Goal: Task Accomplishment & Management: Manage account settings

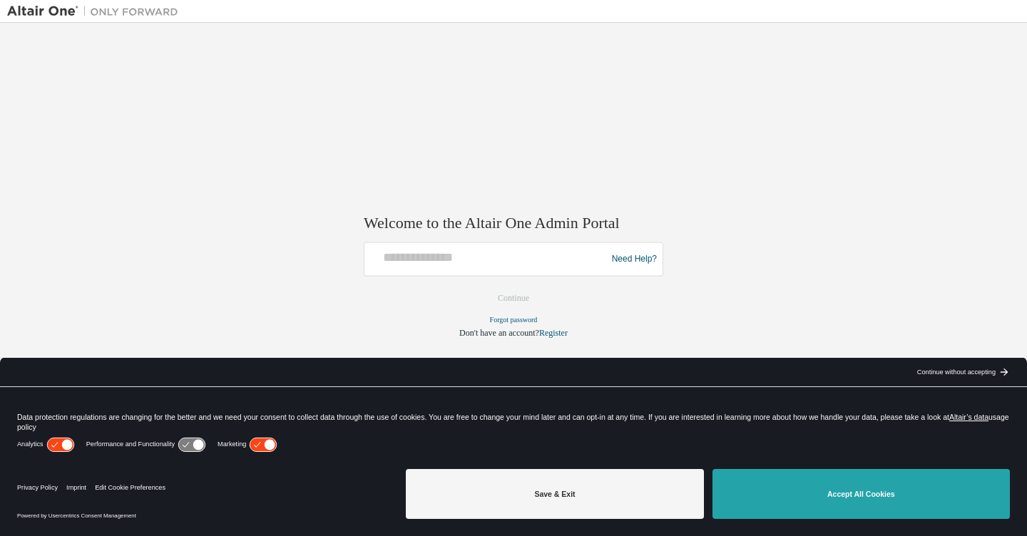
click at [821, 496] on button "Accept All Cookies" at bounding box center [861, 494] width 297 height 50
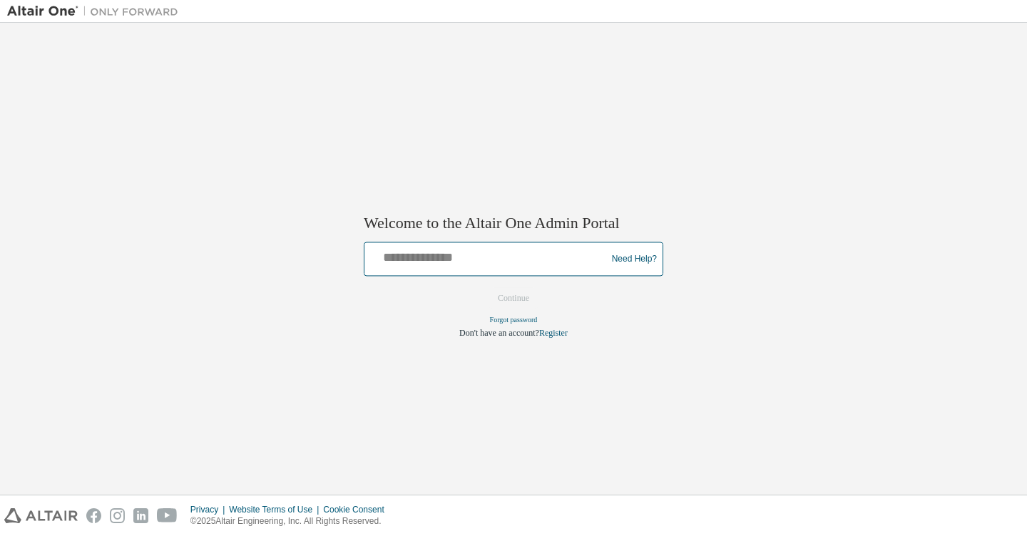
click at [495, 259] on input "text" at bounding box center [487, 256] width 235 height 21
click at [450, 259] on input "text" at bounding box center [487, 256] width 235 height 21
click at [415, 253] on input "text" at bounding box center [487, 256] width 235 height 21
type input "**********"
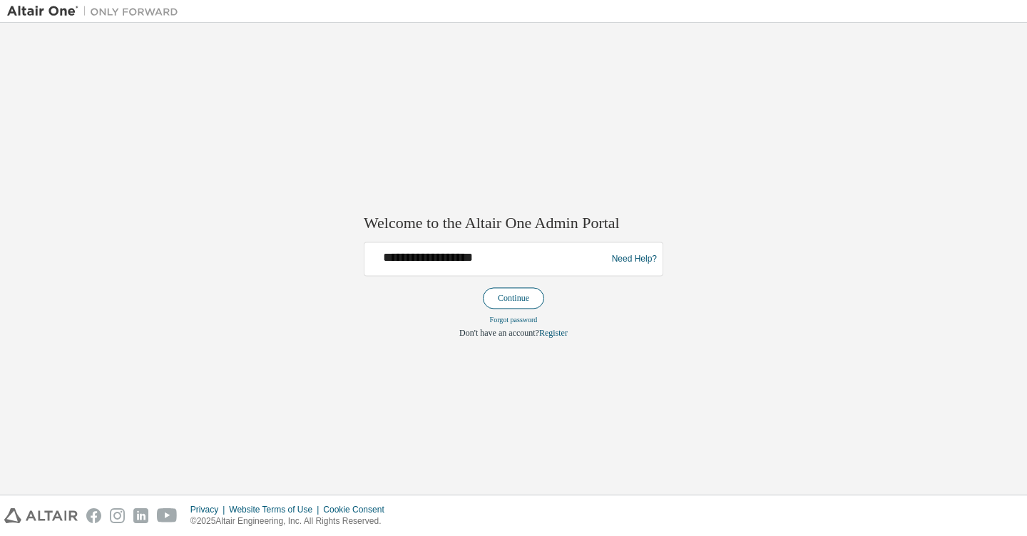
click at [525, 302] on button "Continue" at bounding box center [513, 298] width 61 height 21
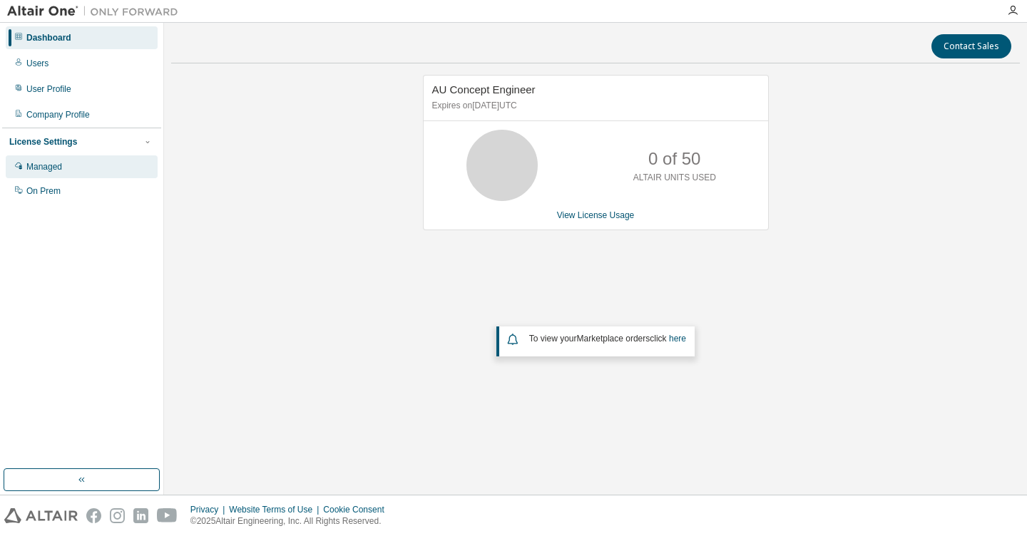
click at [56, 172] on div "Managed" at bounding box center [44, 166] width 36 height 11
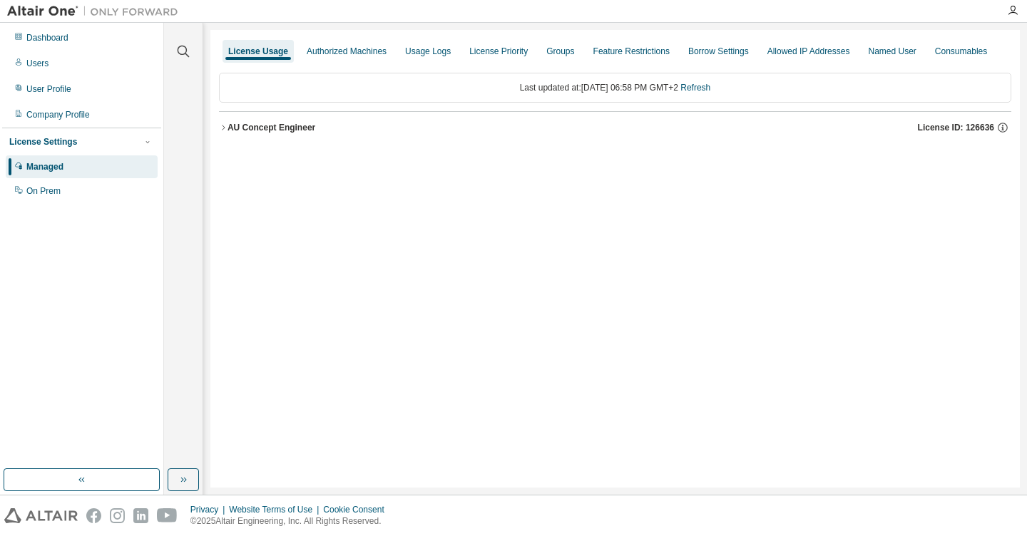
click at [228, 128] on div "AU Concept Engineer" at bounding box center [272, 127] width 88 height 11
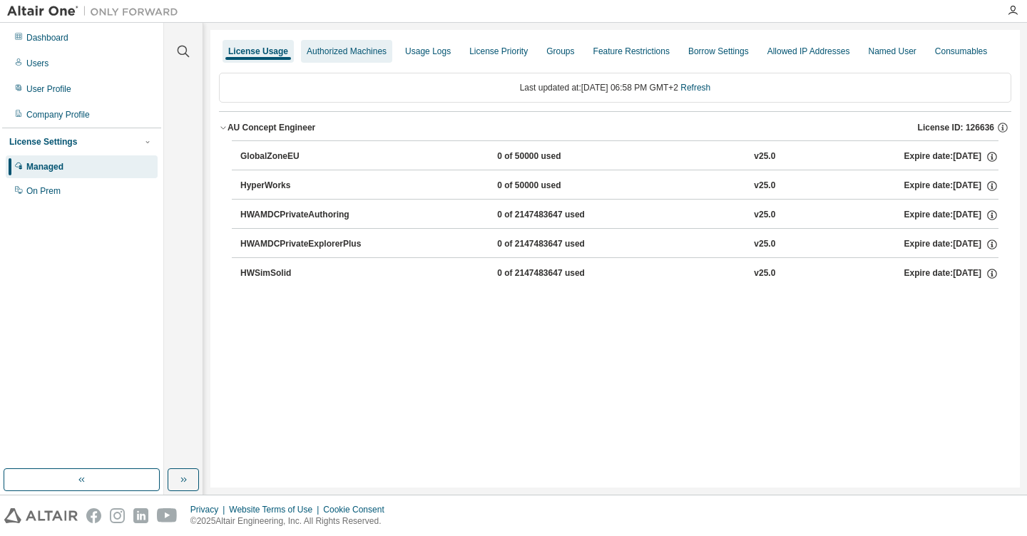
click at [339, 56] on div "Authorized Machines" at bounding box center [347, 51] width 80 height 11
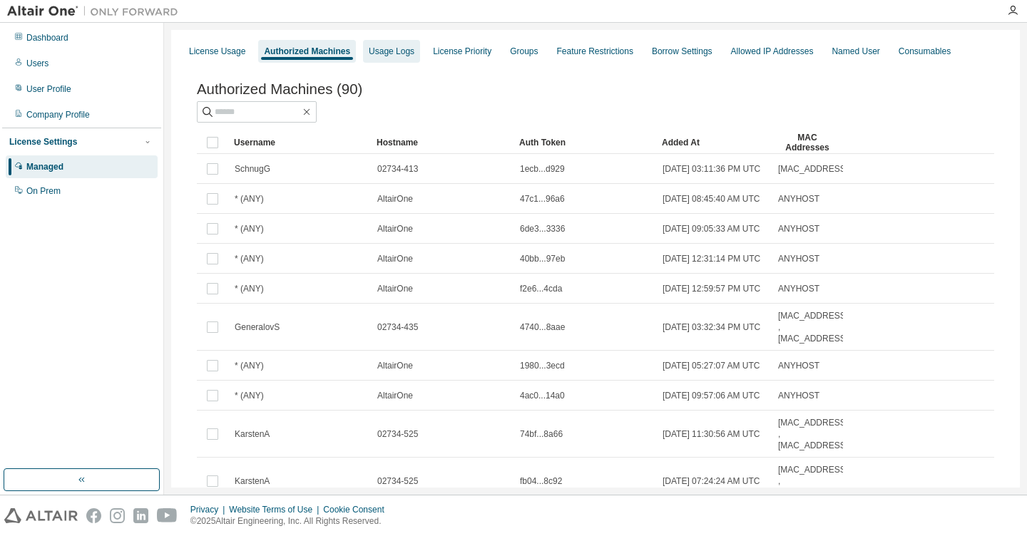
click at [400, 57] on div "Usage Logs" at bounding box center [391, 51] width 57 height 23
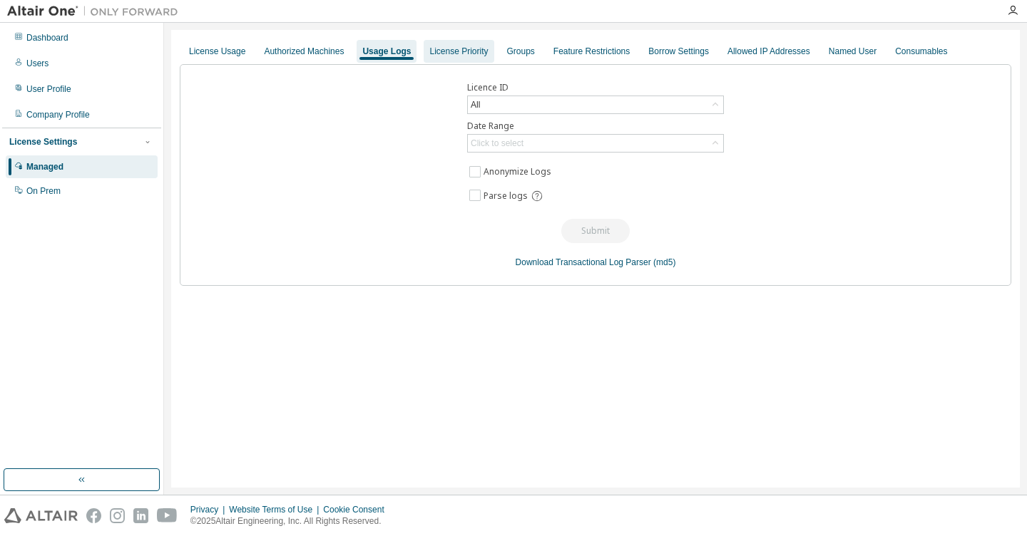
click at [448, 51] on div "License Priority" at bounding box center [458, 51] width 58 height 11
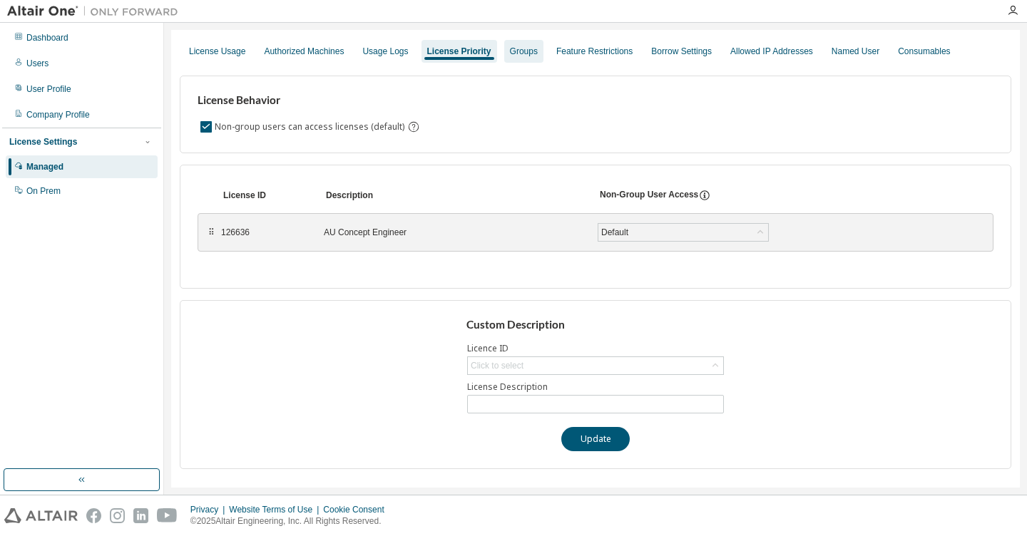
click at [525, 49] on div "Groups" at bounding box center [524, 51] width 28 height 11
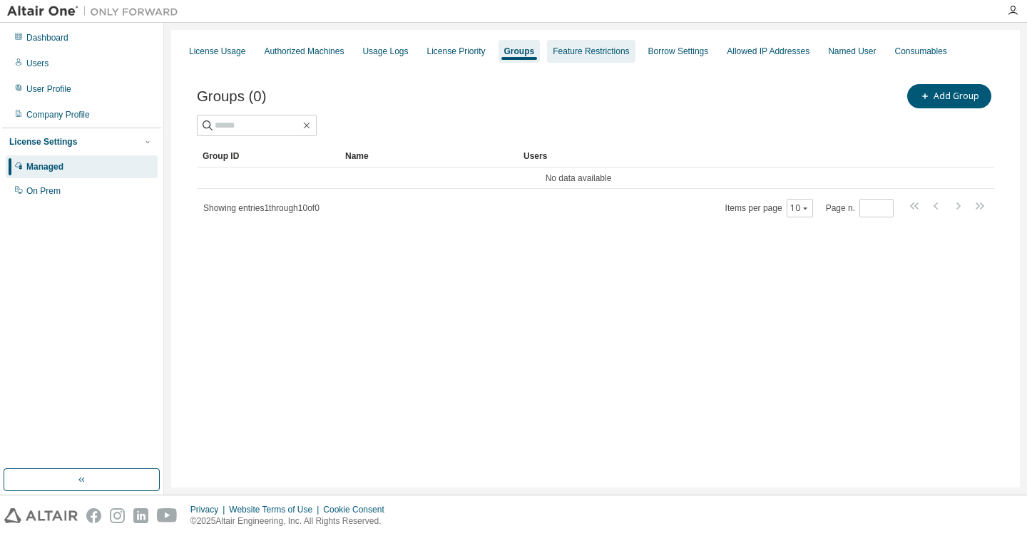
click at [596, 50] on div "Feature Restrictions" at bounding box center [591, 51] width 76 height 11
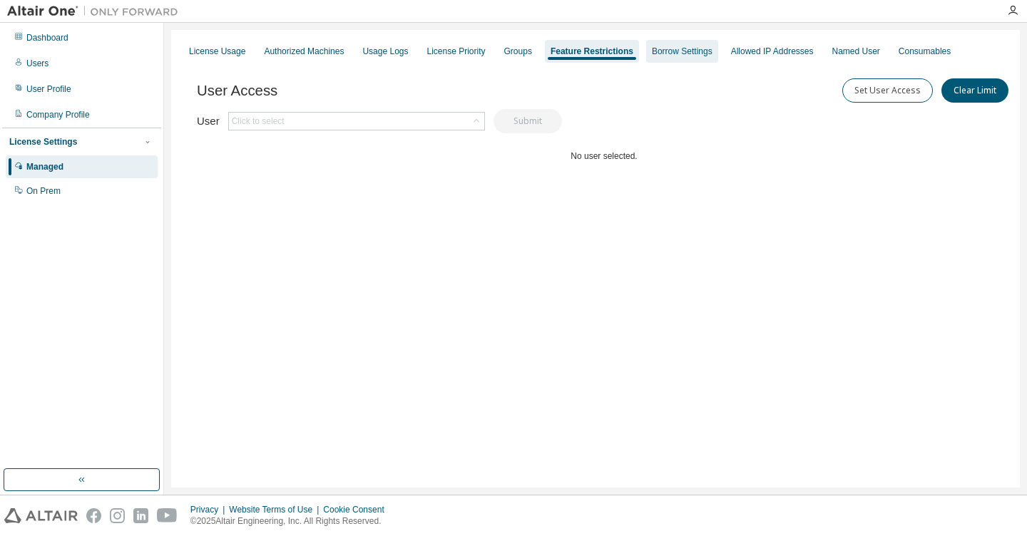
click at [683, 47] on div "Borrow Settings" at bounding box center [682, 51] width 61 height 11
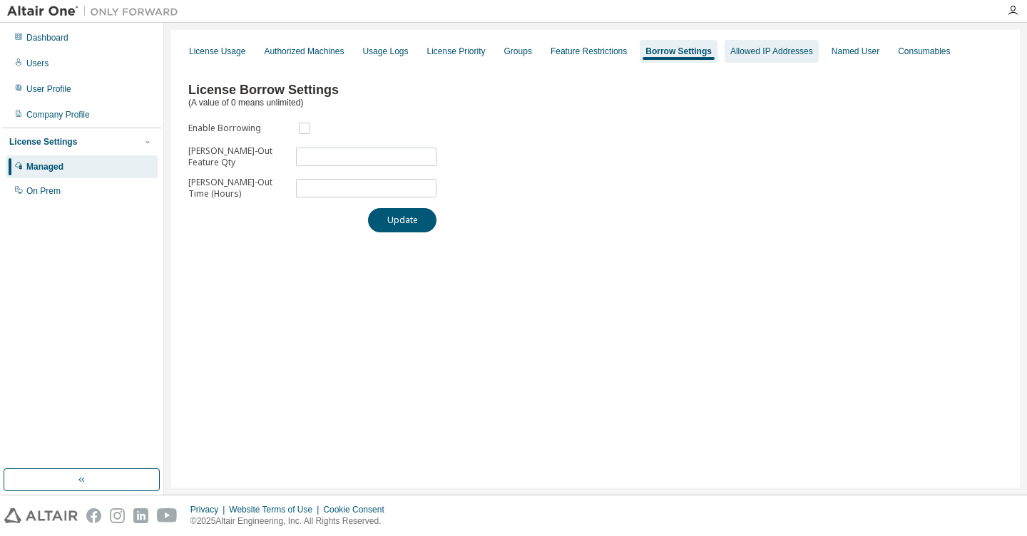
click at [740, 49] on div "Allowed IP Addresses" at bounding box center [771, 51] width 83 height 11
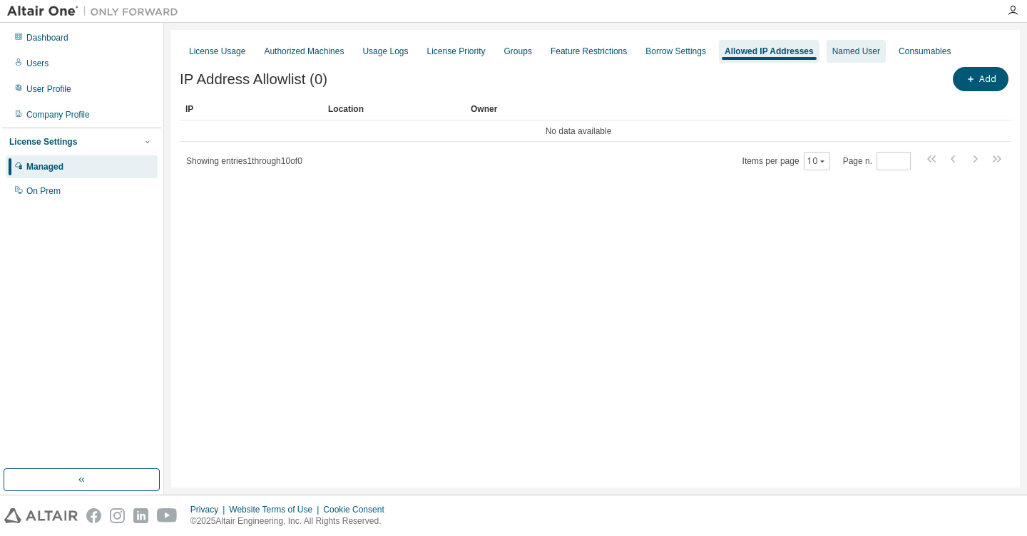
click at [838, 58] on div "Named User" at bounding box center [856, 51] width 59 height 23
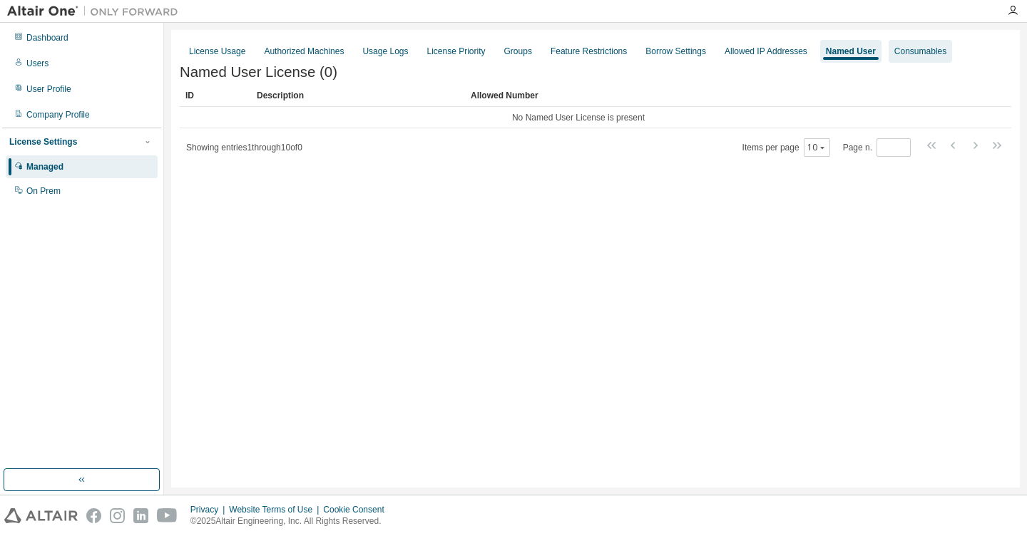
click at [895, 54] on div "Consumables" at bounding box center [921, 51] width 52 height 11
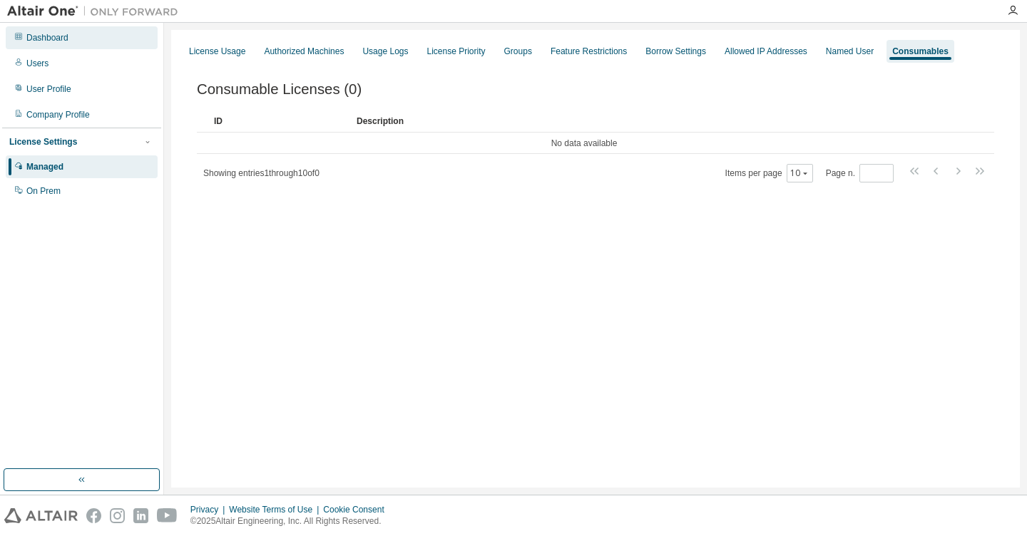
click at [51, 34] on div "Dashboard" at bounding box center [47, 37] width 42 height 11
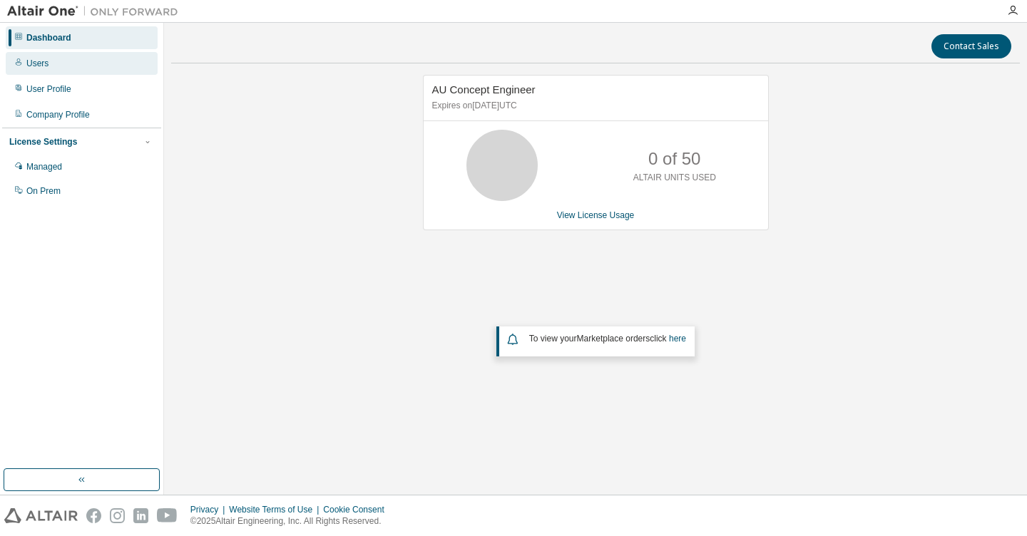
click at [37, 68] on div "Users" at bounding box center [37, 63] width 22 height 11
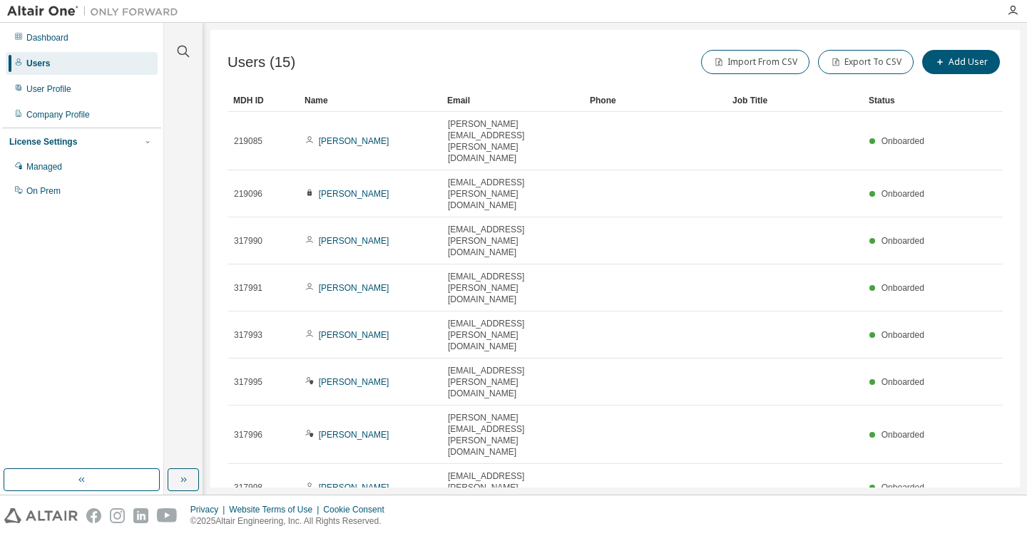
type input "*"
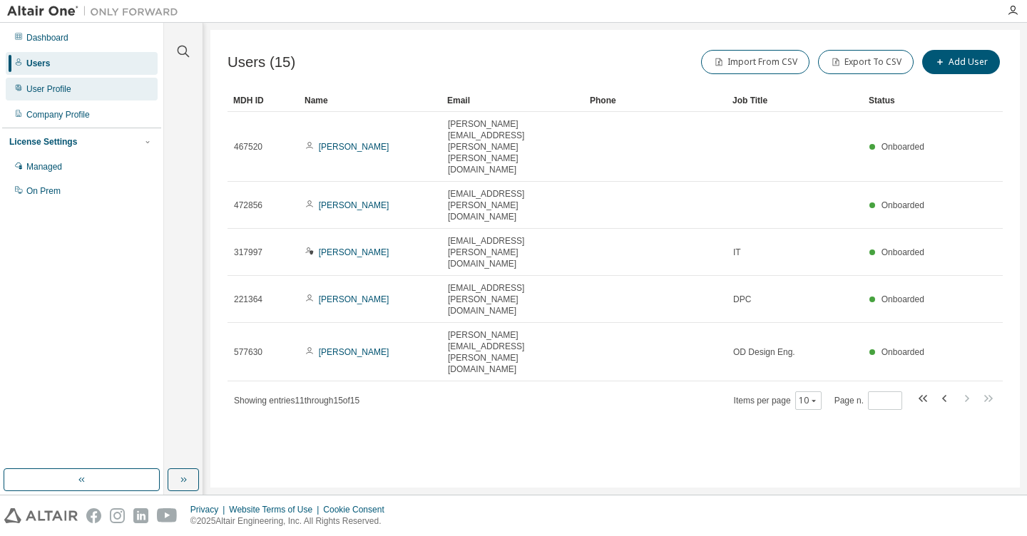
click at [52, 93] on div "User Profile" at bounding box center [48, 88] width 45 height 11
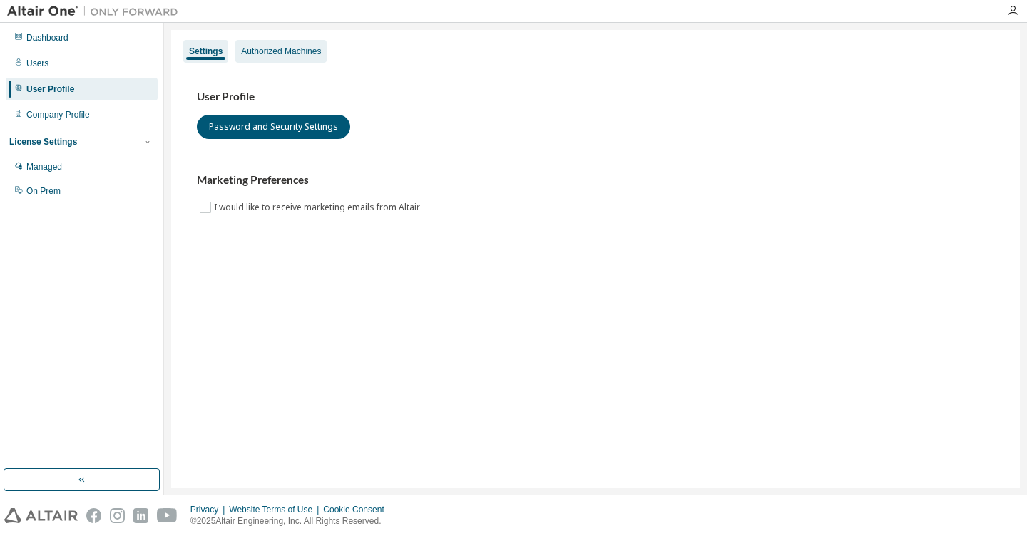
click at [271, 51] on div "Authorized Machines" at bounding box center [281, 51] width 80 height 11
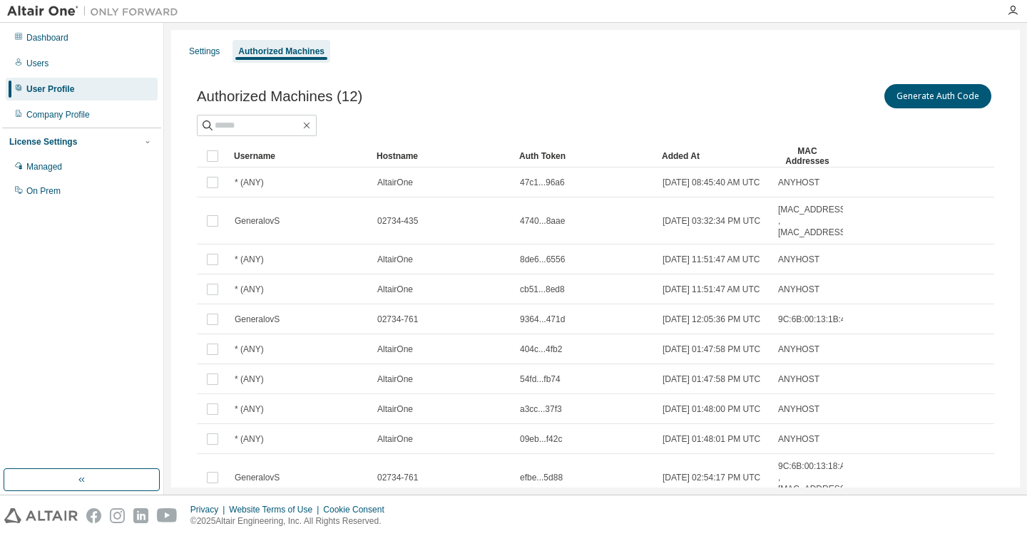
click at [676, 153] on div "Added At" at bounding box center [714, 156] width 104 height 23
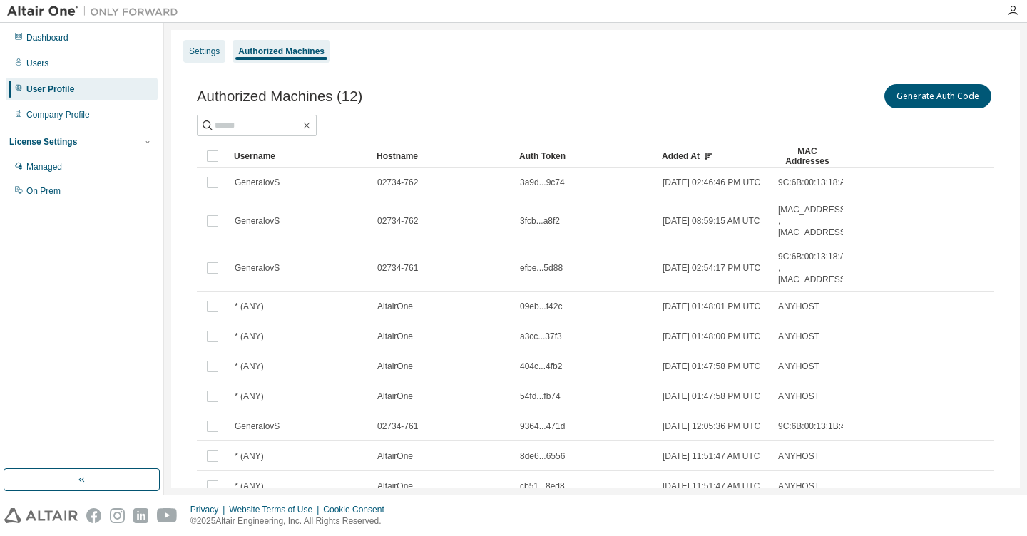
click at [197, 55] on div "Settings" at bounding box center [204, 51] width 31 height 11
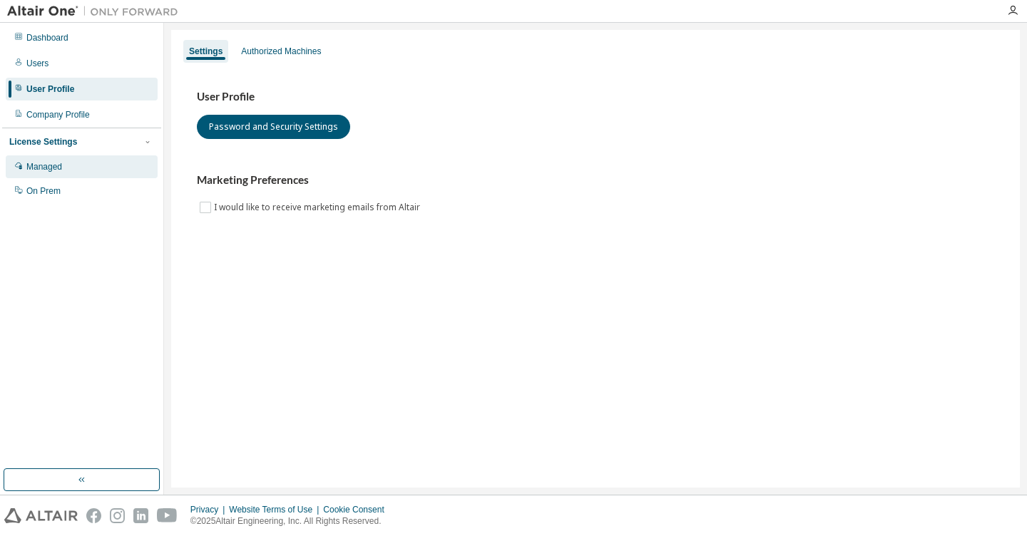
click at [56, 170] on div "Managed" at bounding box center [44, 166] width 36 height 11
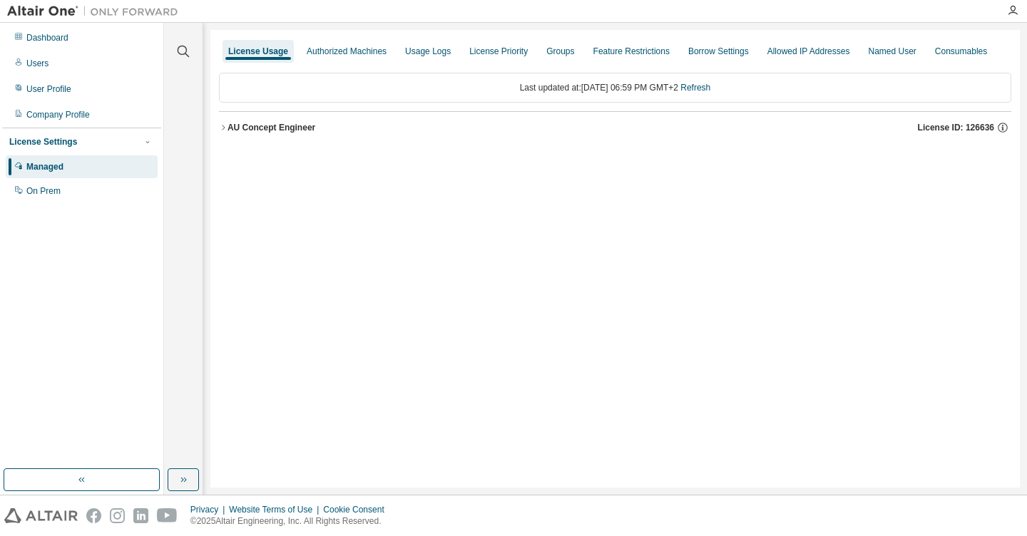
click at [300, 131] on div "AU Concept Engineer" at bounding box center [272, 127] width 88 height 11
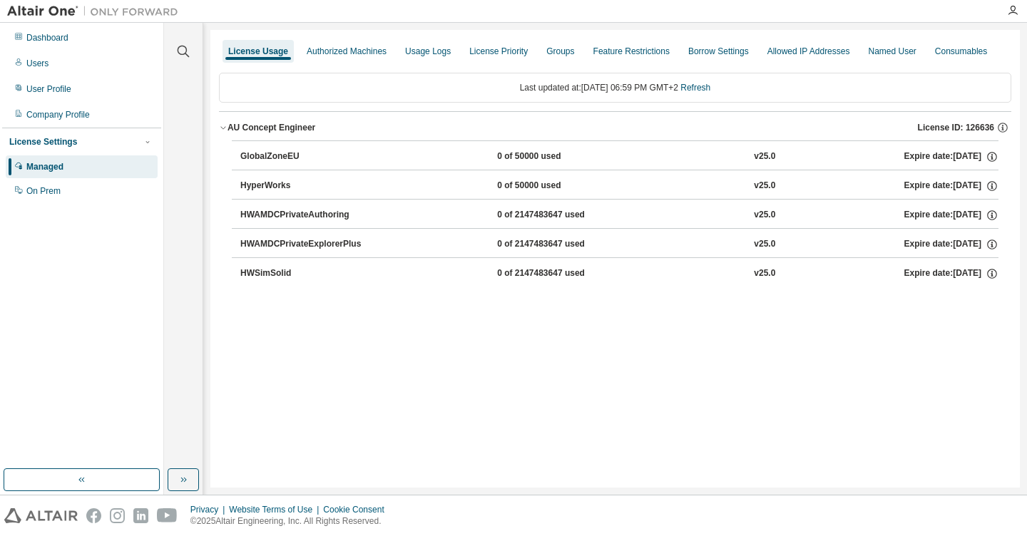
click at [280, 156] on div "GlobalZoneEU" at bounding box center [304, 157] width 128 height 13
click at [262, 128] on div "AU Concept Engineer" at bounding box center [272, 127] width 88 height 11
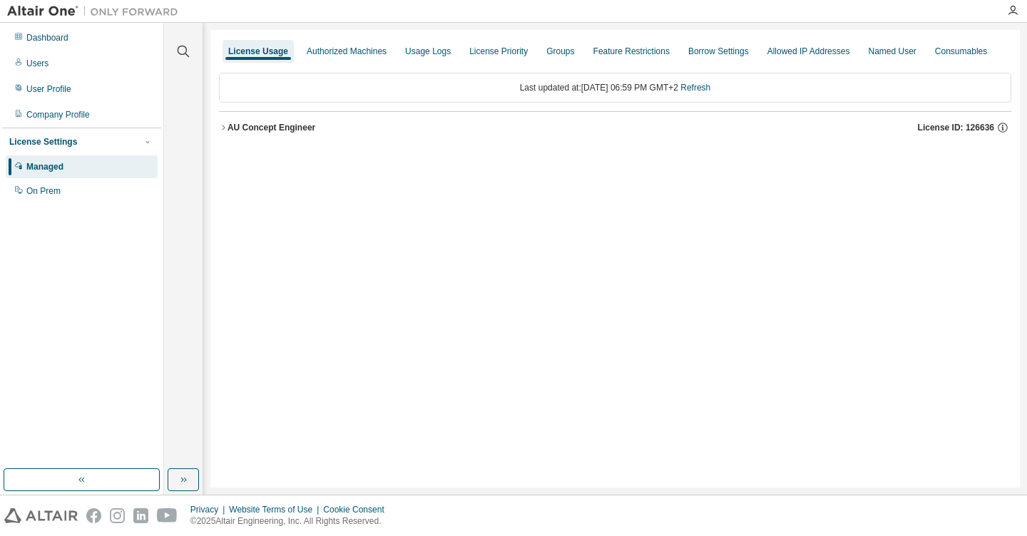
click at [288, 131] on div "AU Concept Engineer" at bounding box center [272, 127] width 88 height 11
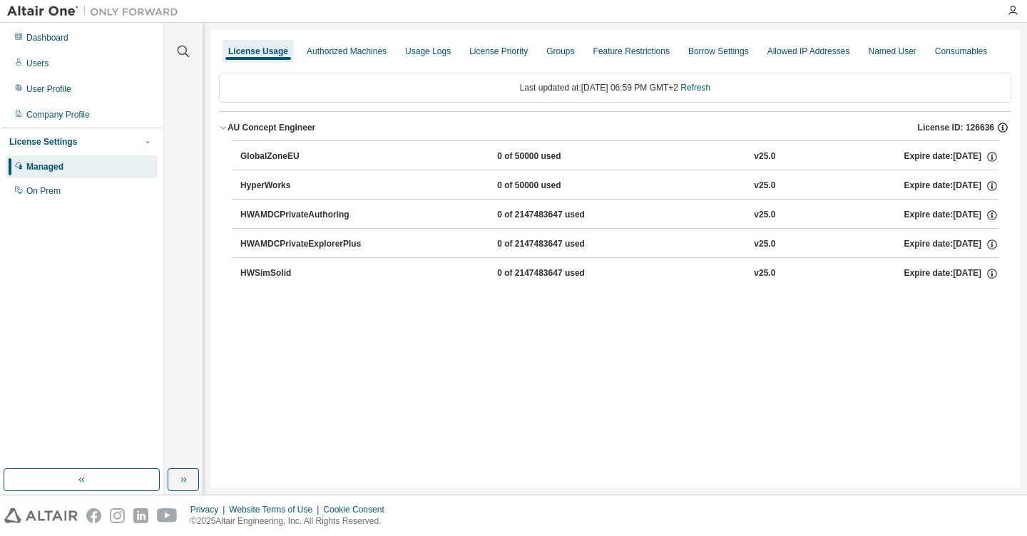
click at [1001, 128] on icon "button" at bounding box center [1003, 127] width 13 height 13
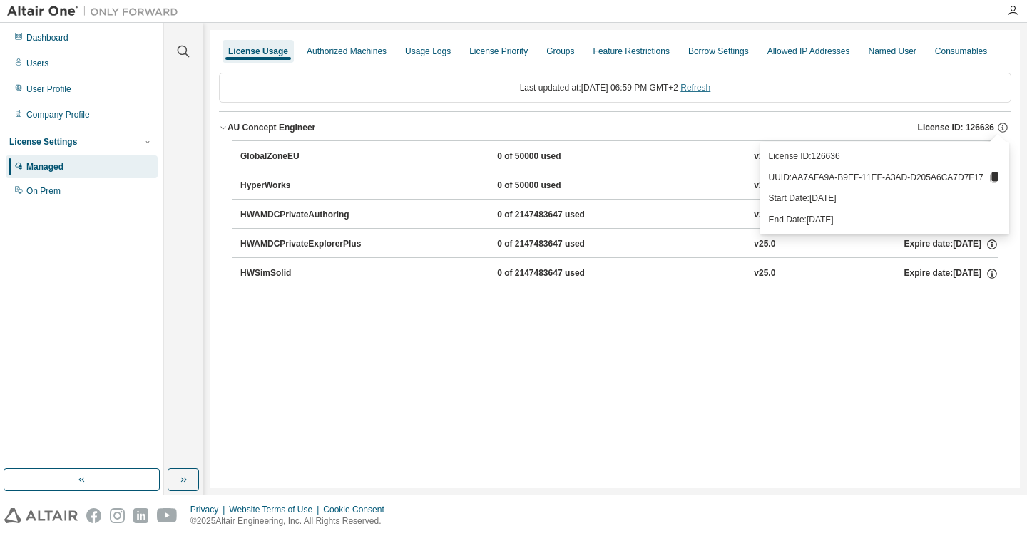
click at [711, 91] on link "Refresh" at bounding box center [696, 88] width 30 height 10
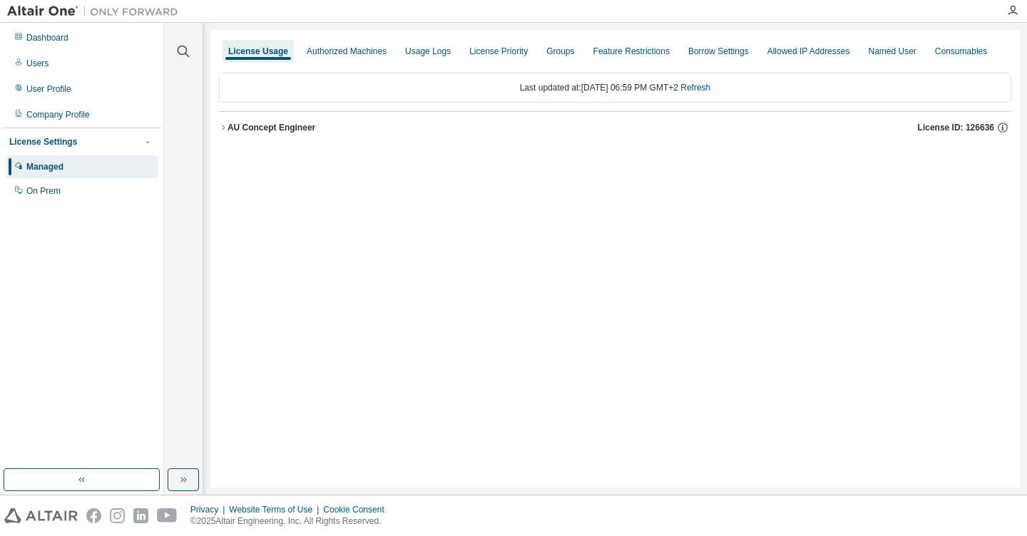
click at [227, 129] on icon "button" at bounding box center [223, 127] width 9 height 9
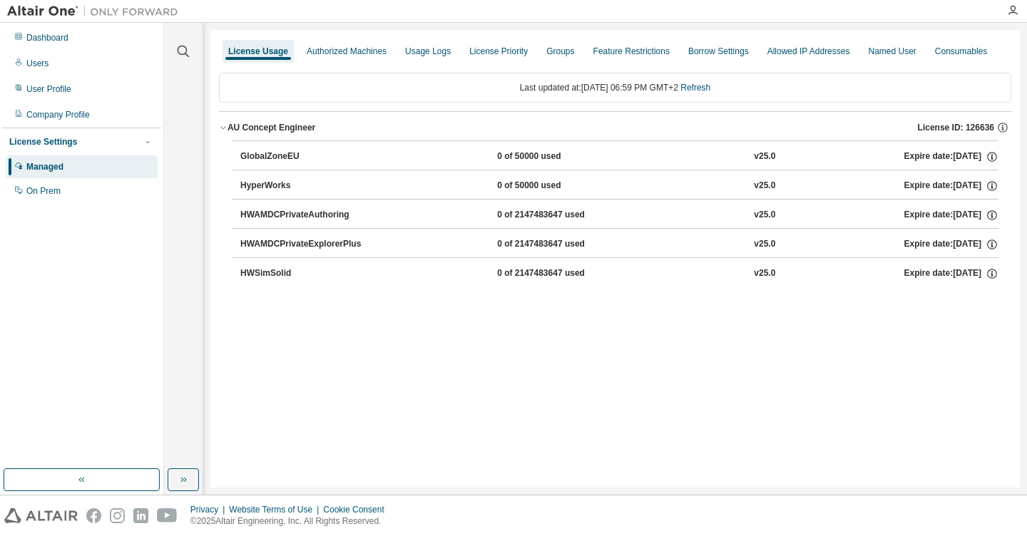
click at [295, 158] on div "GlobalZoneEU" at bounding box center [304, 157] width 128 height 13
click at [281, 158] on div "GlobalZoneEU" at bounding box center [304, 157] width 128 height 13
click at [1000, 125] on icon "button" at bounding box center [1003, 128] width 10 height 10
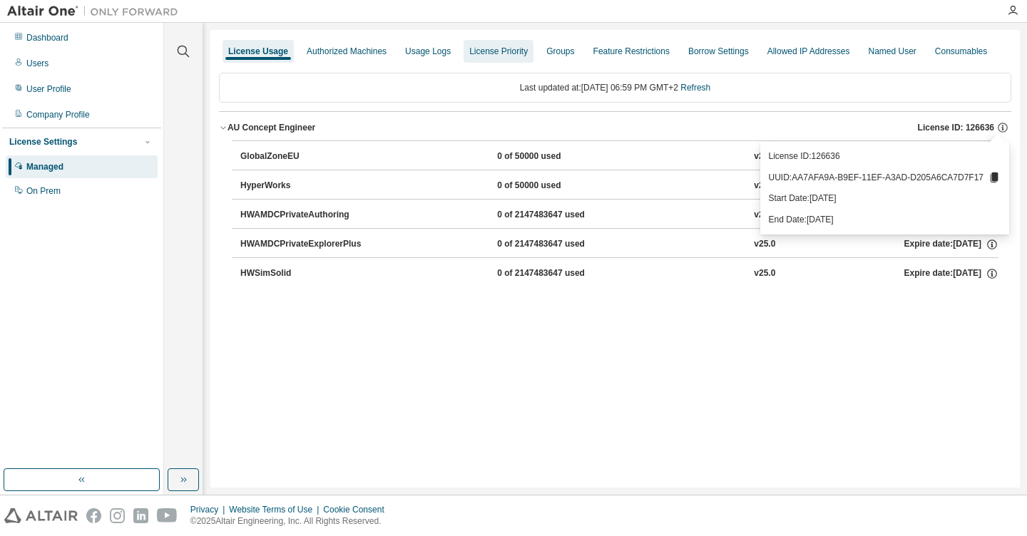
click at [471, 54] on div "License Priority" at bounding box center [498, 51] width 58 height 11
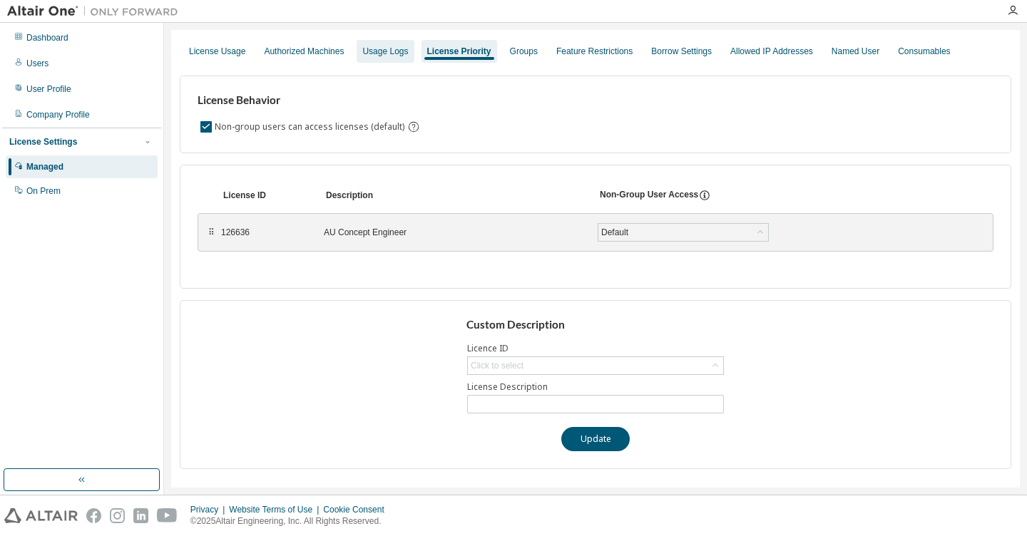
click at [372, 49] on div "Usage Logs" at bounding box center [385, 51] width 46 height 11
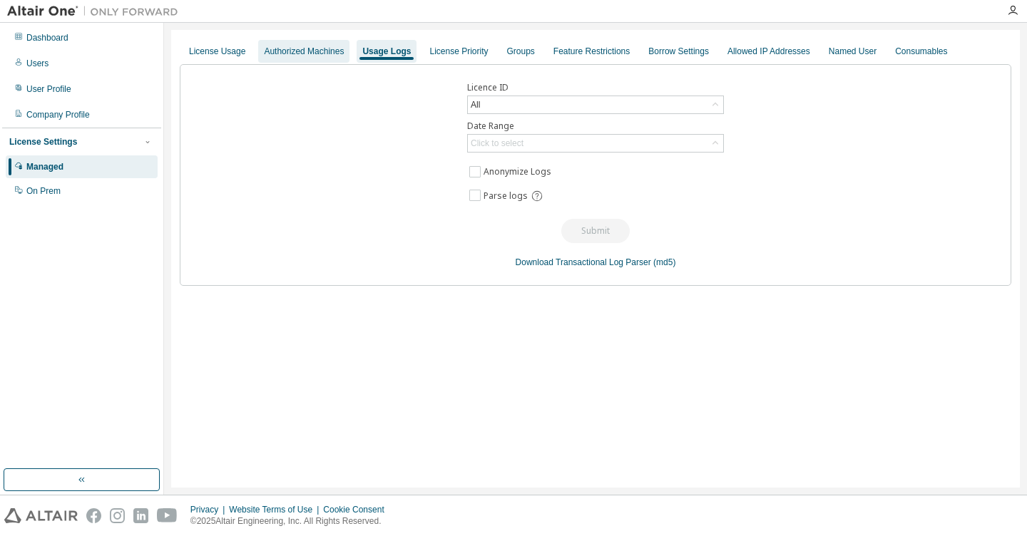
click at [332, 56] on div "Authorized Machines" at bounding box center [304, 51] width 80 height 11
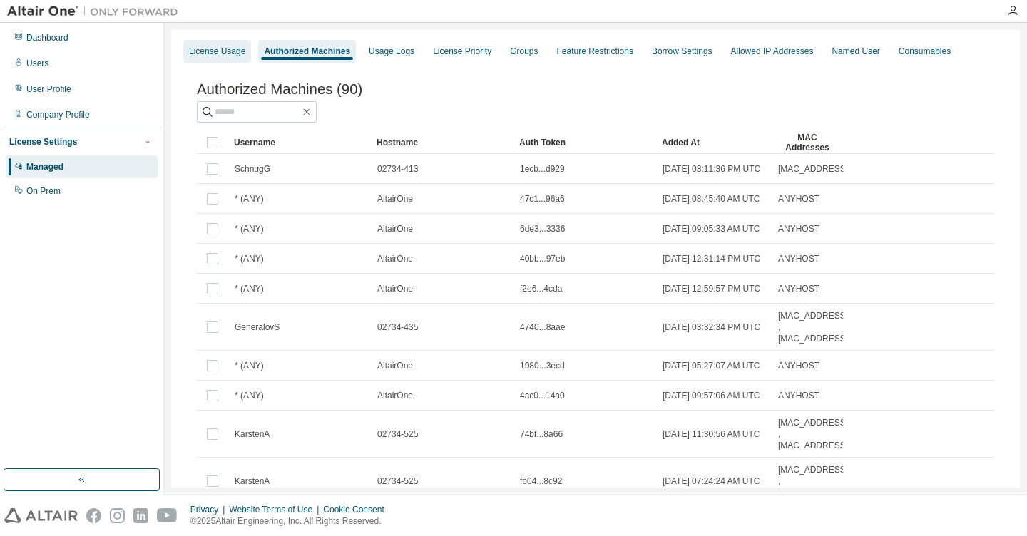
click at [230, 51] on div "License Usage" at bounding box center [217, 51] width 56 height 11
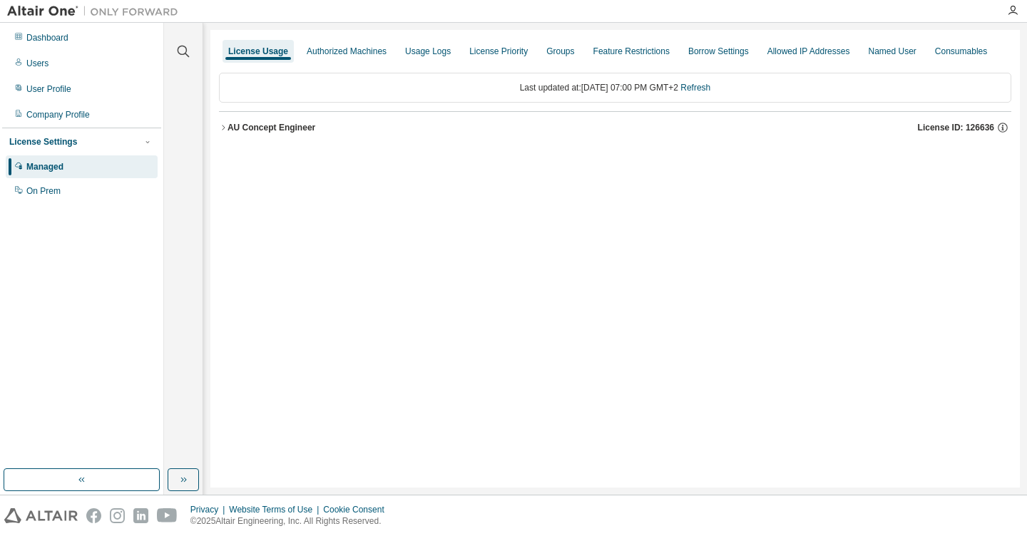
click at [222, 131] on icon "button" at bounding box center [223, 127] width 9 height 9
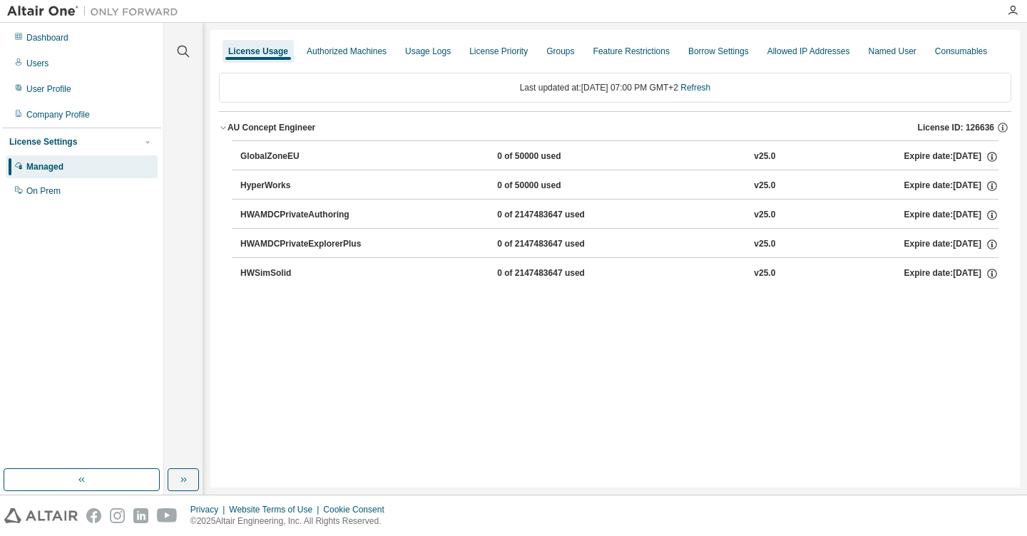
click at [265, 156] on div "GlobalZoneEU" at bounding box center [304, 157] width 128 height 13
click at [272, 184] on div "HyperWorks" at bounding box center [304, 186] width 128 height 13
click at [278, 219] on div "HWAMDCPrivateAuthoring" at bounding box center [304, 215] width 128 height 13
click at [272, 245] on div "HWAMDCPrivateExplorerPlus" at bounding box center [304, 244] width 128 height 13
click at [270, 280] on div "HWSimSolid" at bounding box center [304, 274] width 128 height 13
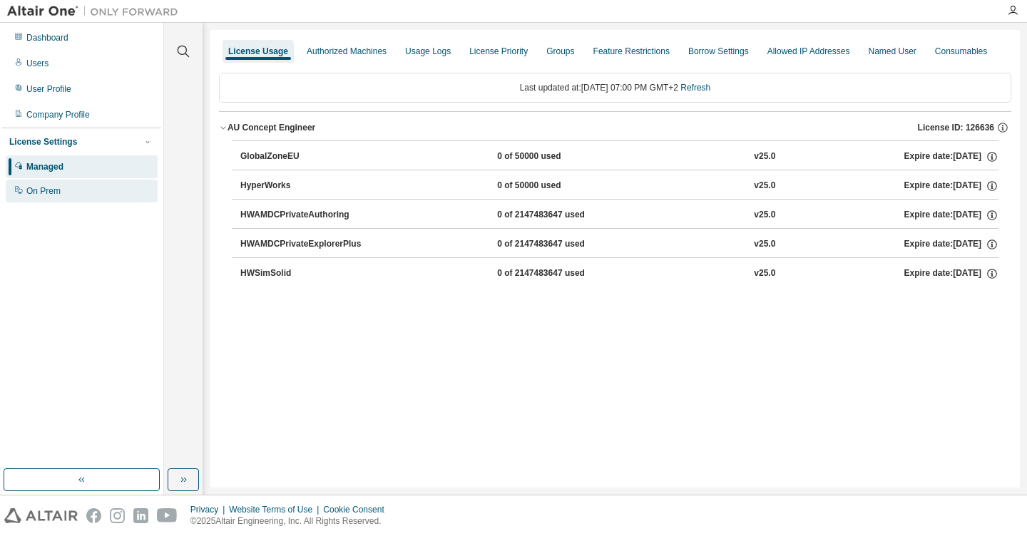
click at [57, 193] on div "On Prem" at bounding box center [43, 190] width 34 height 11
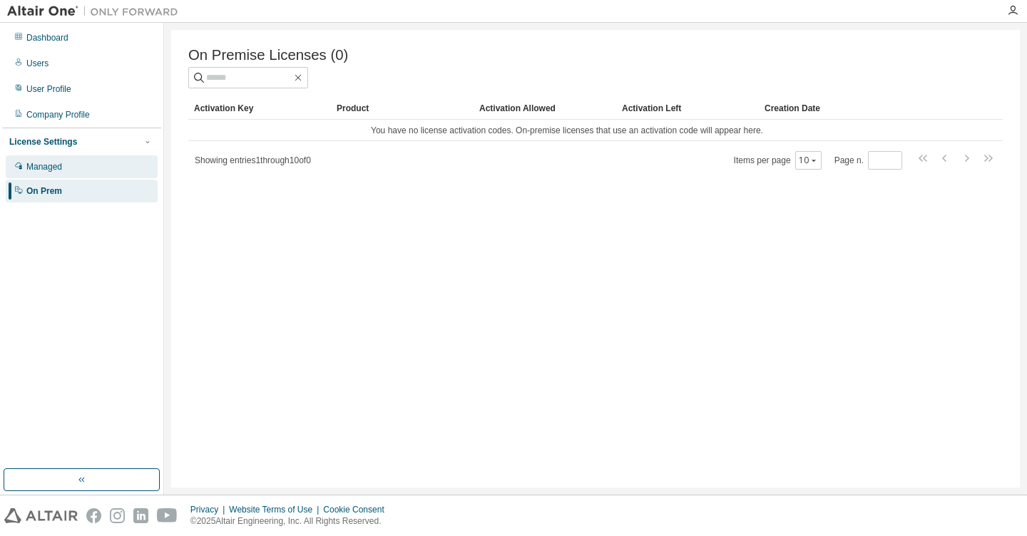
click at [54, 170] on div "Managed" at bounding box center [44, 166] width 36 height 11
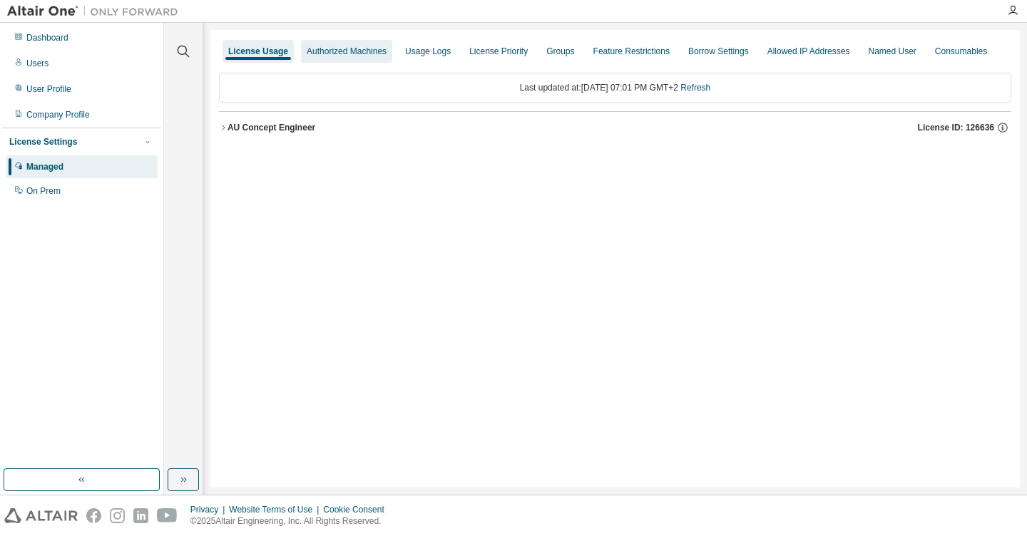
click at [320, 53] on div "Authorized Machines" at bounding box center [347, 51] width 80 height 11
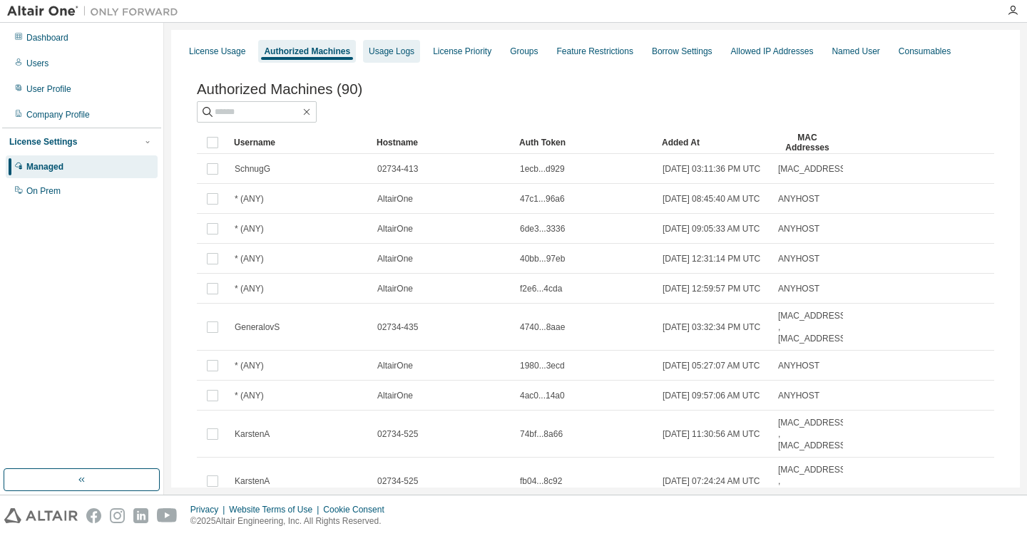
click at [394, 52] on div "Usage Logs" at bounding box center [392, 51] width 46 height 11
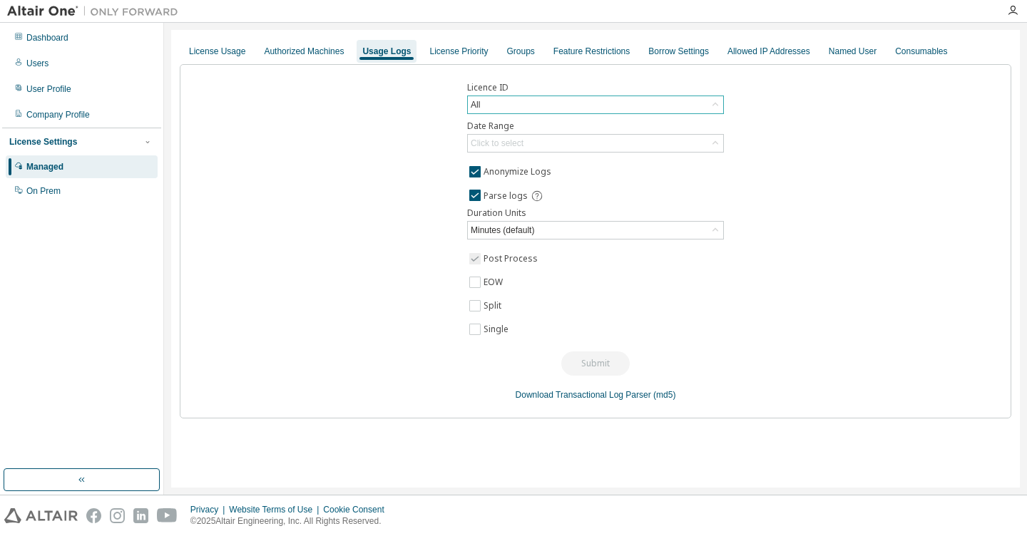
click at [516, 108] on div "All" at bounding box center [595, 104] width 255 height 17
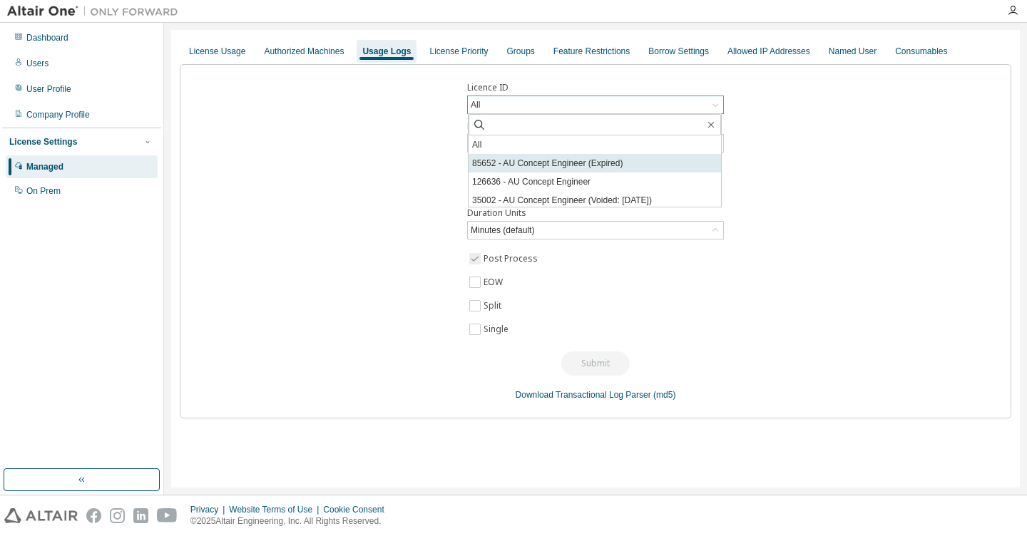
click at [505, 169] on li "85652 - AU Concept Engineer (Expired)" at bounding box center [595, 163] width 253 height 19
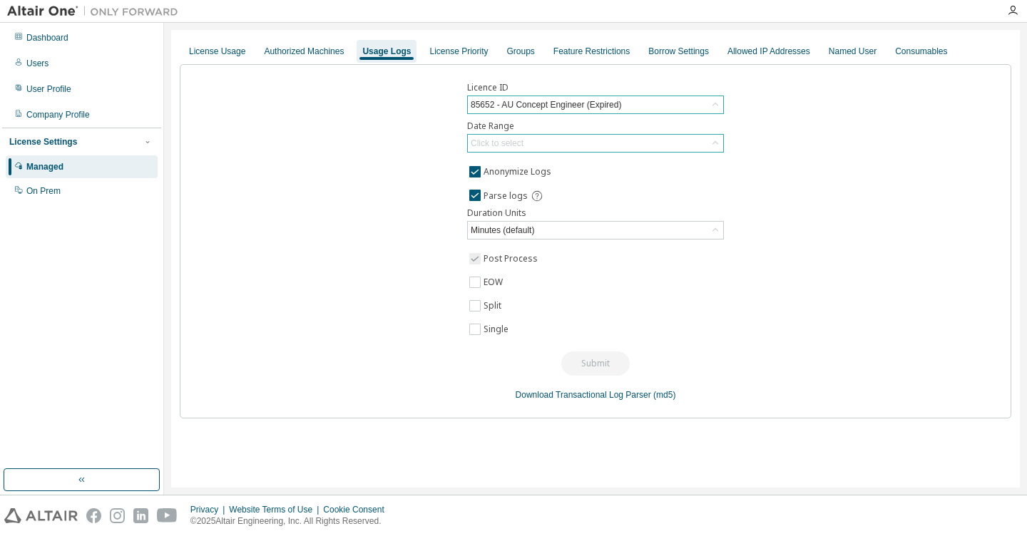
click at [509, 141] on div "Click to select" at bounding box center [497, 143] width 53 height 11
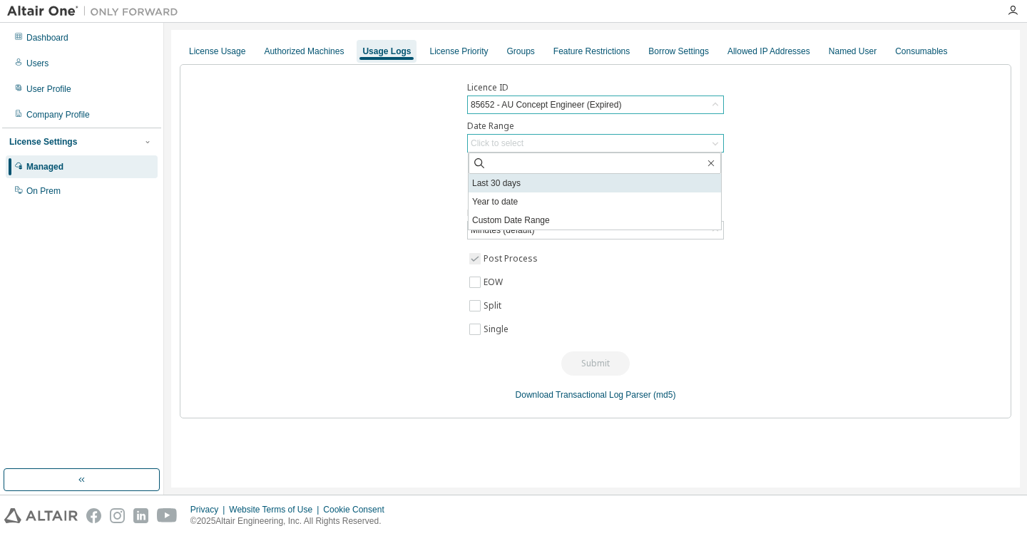
click at [513, 187] on li "Last 30 days" at bounding box center [595, 183] width 253 height 19
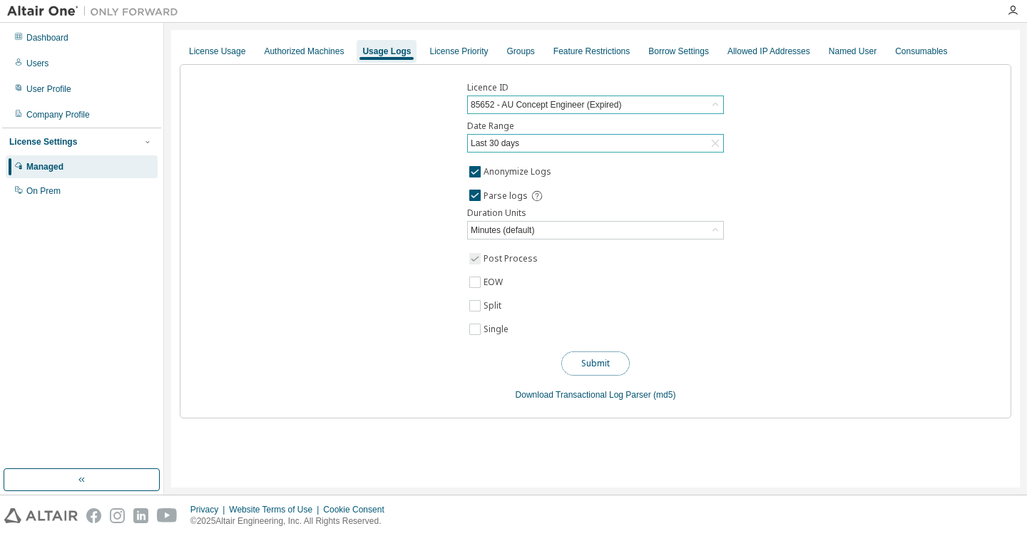
click at [590, 360] on button "Submit" at bounding box center [595, 364] width 68 height 24
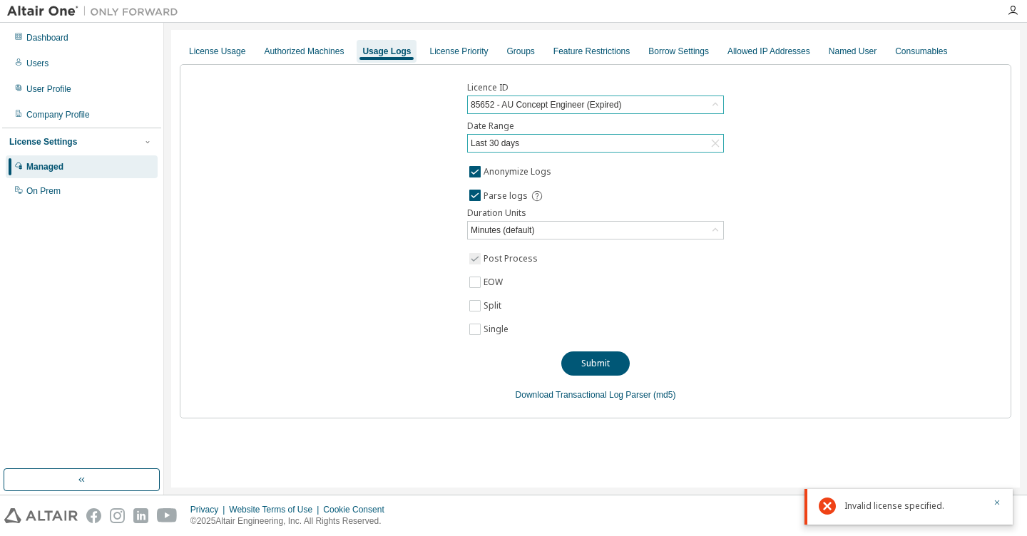
click at [596, 103] on div "85652 - AU Concept Engineer (Expired)" at bounding box center [546, 105] width 155 height 16
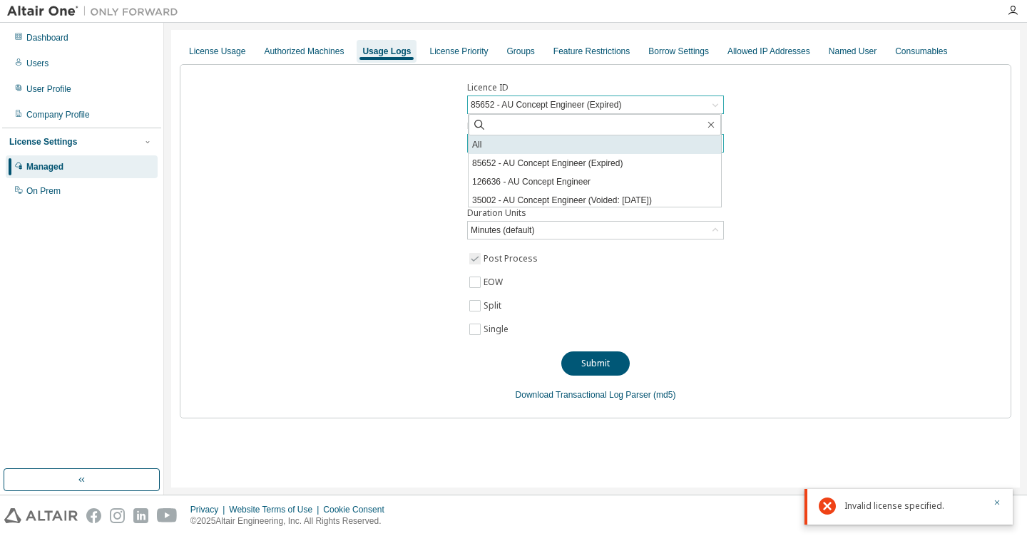
click at [511, 149] on li "All" at bounding box center [595, 145] width 253 height 19
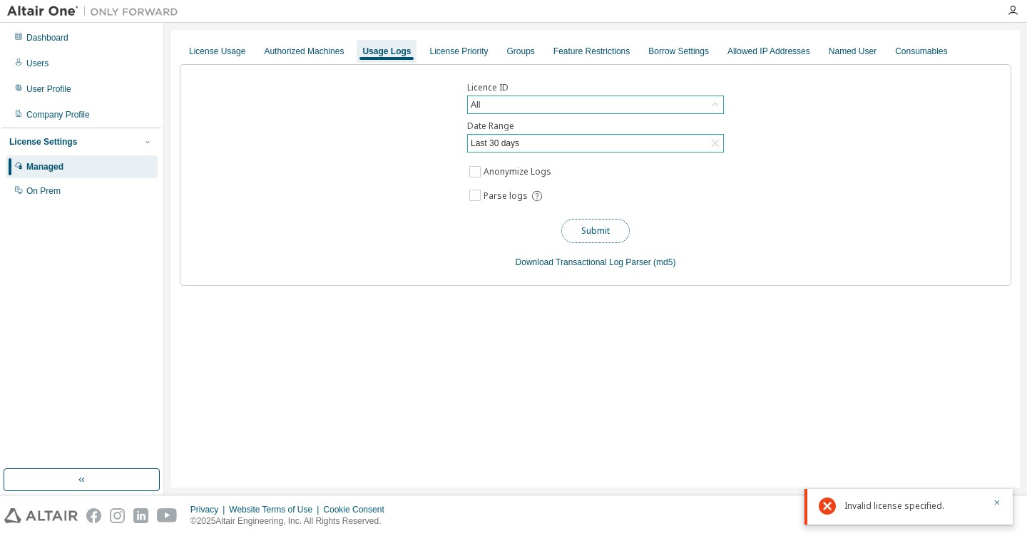
click at [589, 233] on button "Submit" at bounding box center [595, 231] width 68 height 24
click at [998, 504] on icon "button" at bounding box center [997, 503] width 9 height 9
click at [596, 232] on button "Submit" at bounding box center [595, 231] width 68 height 24
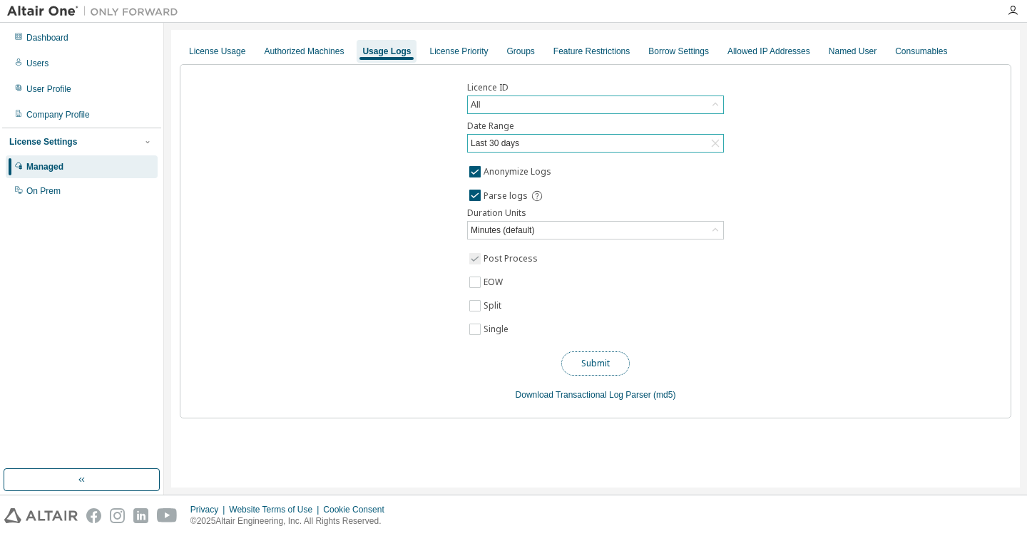
click at [600, 357] on button "Submit" at bounding box center [595, 364] width 68 height 24
click at [502, 106] on div "All" at bounding box center [595, 104] width 255 height 17
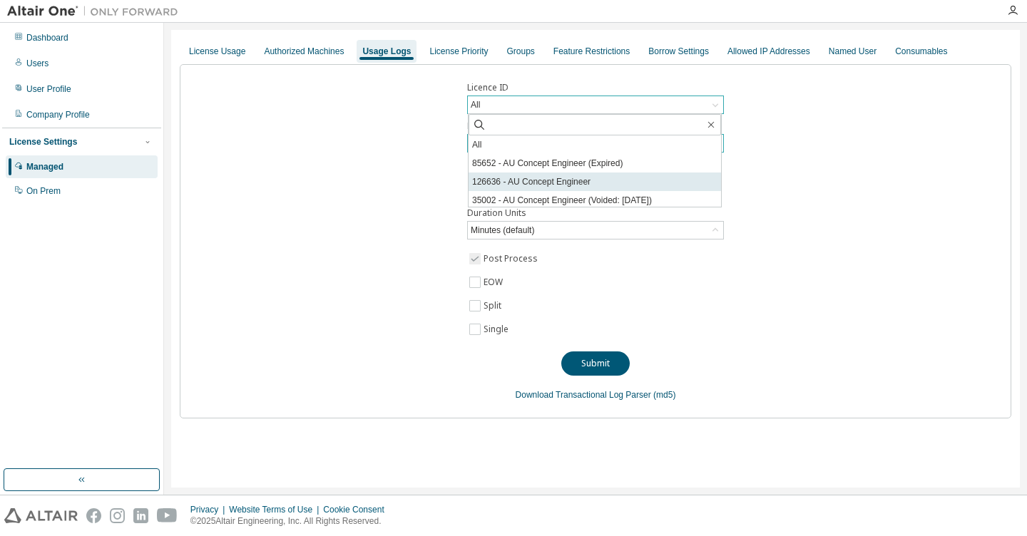
click at [551, 180] on li "126636 - AU Concept Engineer" at bounding box center [595, 182] width 253 height 19
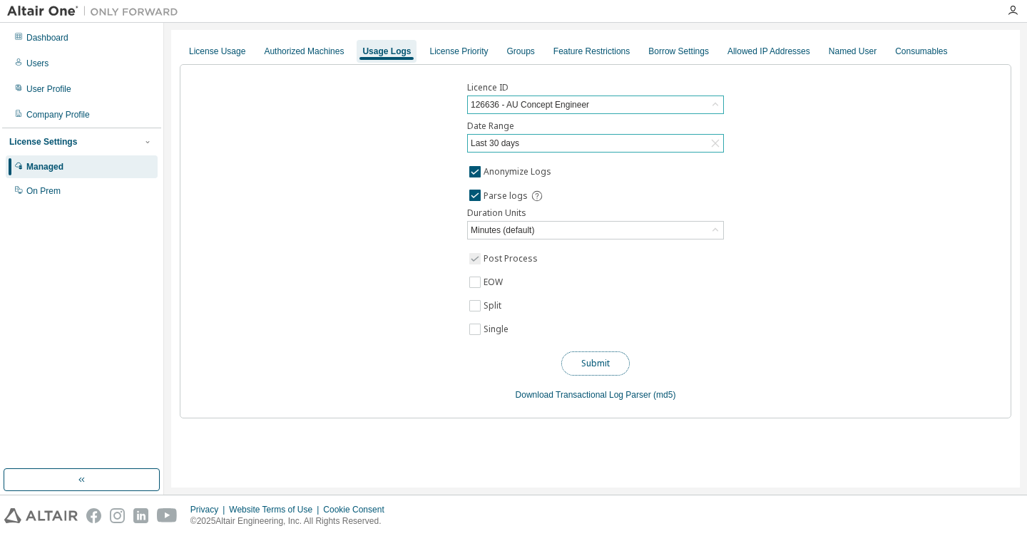
click at [590, 363] on button "Submit" at bounding box center [595, 364] width 68 height 24
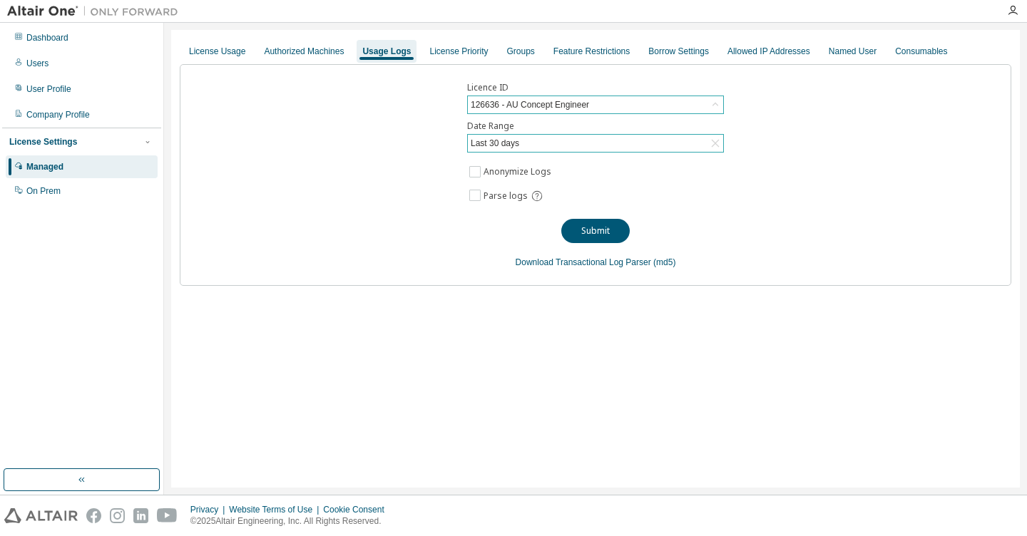
click at [509, 139] on div "Last 30 days" at bounding box center [495, 144] width 53 height 16
click at [536, 144] on div "Last 30 days" at bounding box center [595, 143] width 255 height 17
click at [594, 234] on button "Submit" at bounding box center [595, 231] width 68 height 24
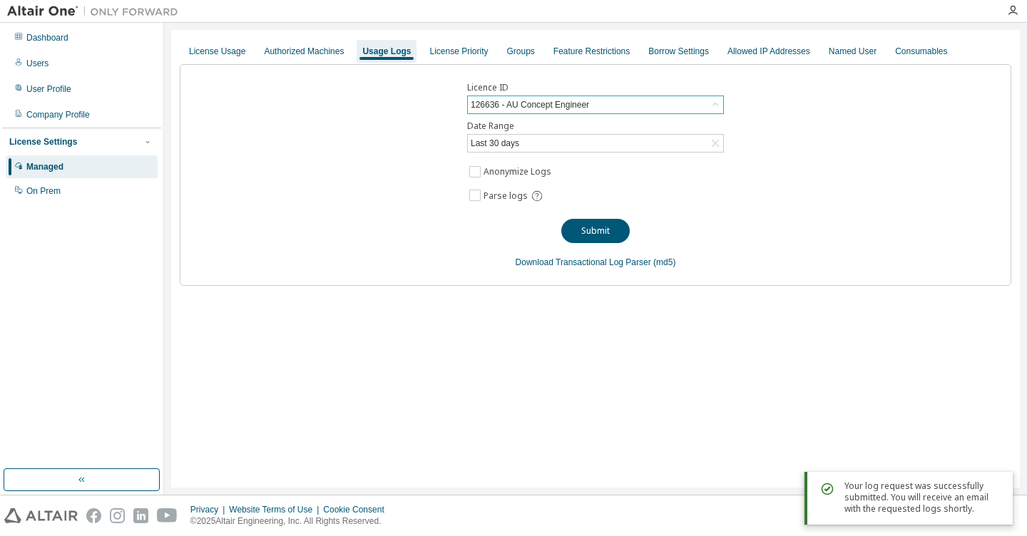
click at [547, 103] on div "126636 - AU Concept Engineer" at bounding box center [530, 105] width 123 height 16
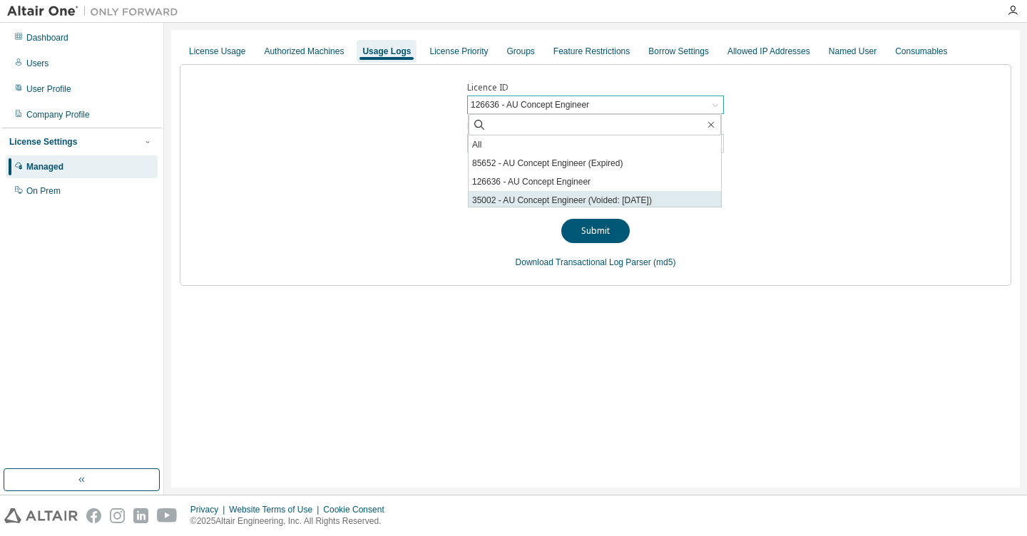
click at [526, 197] on li "35002 - AU Concept Engineer (Voided: 2021-06-16)" at bounding box center [595, 200] width 253 height 19
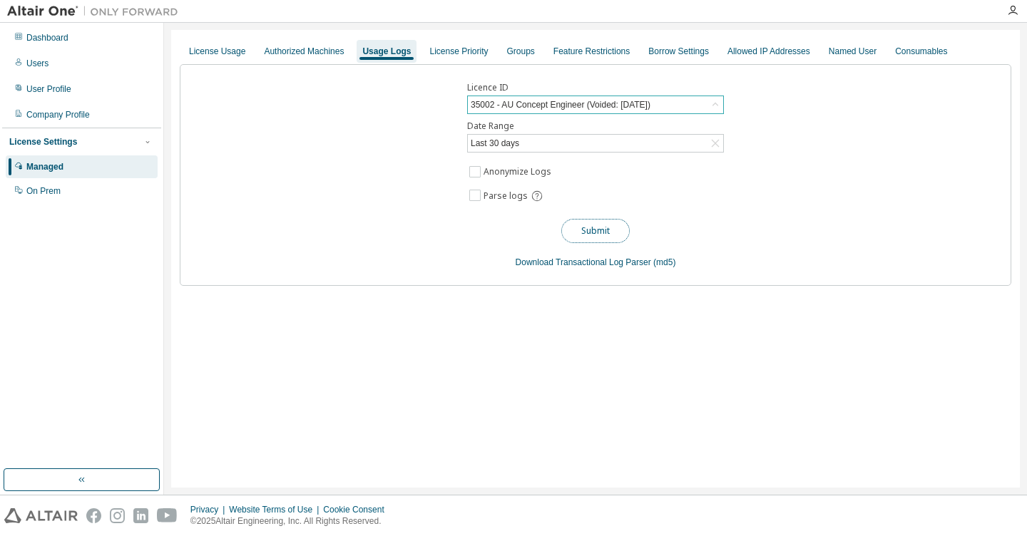
click at [592, 232] on button "Submit" at bounding box center [595, 231] width 68 height 24
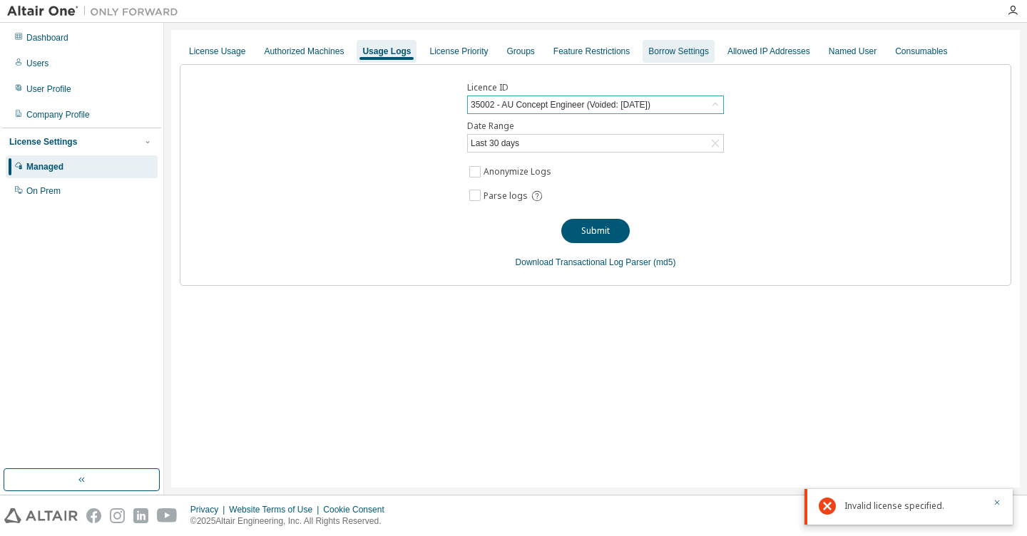
click at [671, 54] on div "Borrow Settings" at bounding box center [678, 51] width 61 height 11
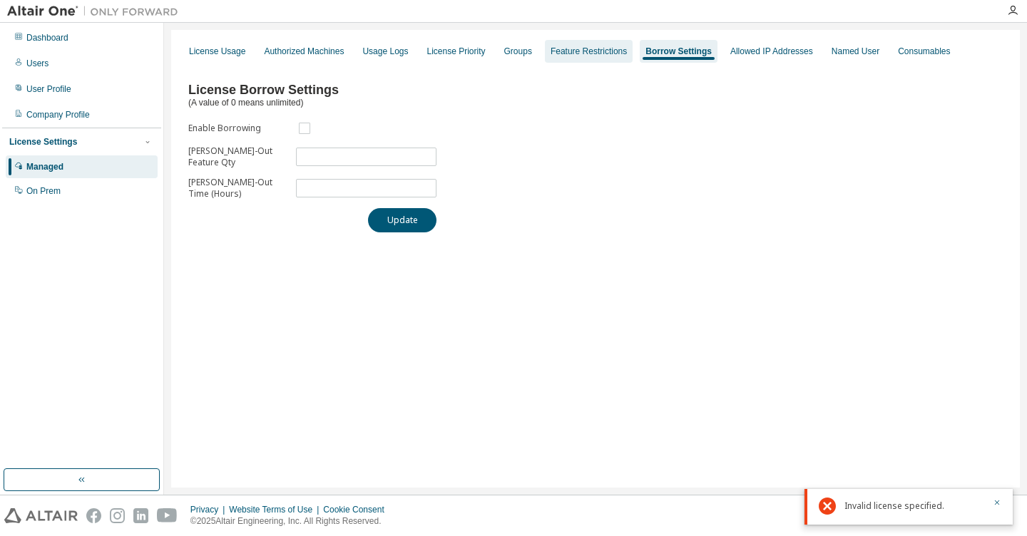
click at [566, 50] on div "Feature Restrictions" at bounding box center [589, 51] width 76 height 11
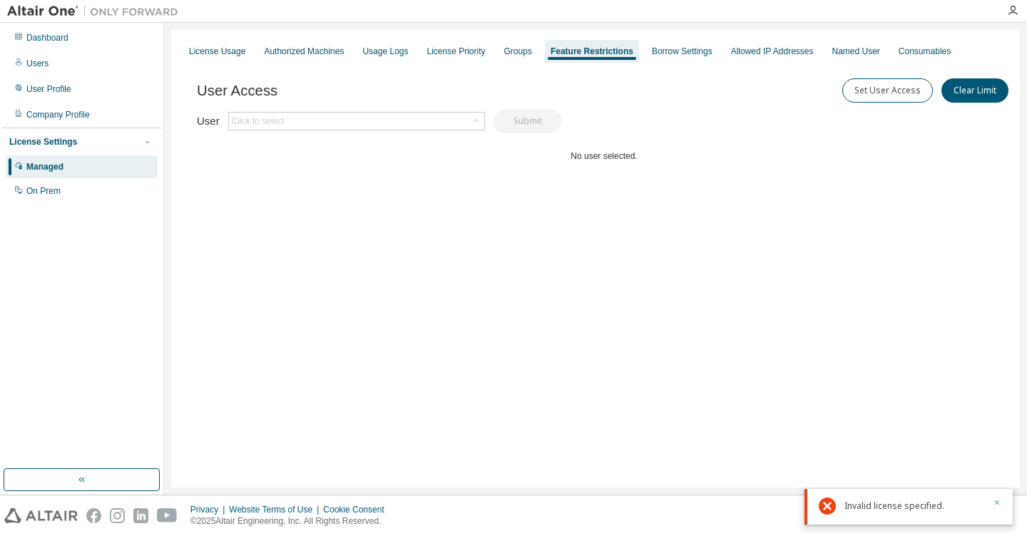
click at [997, 503] on icon "button" at bounding box center [997, 503] width 5 height 5
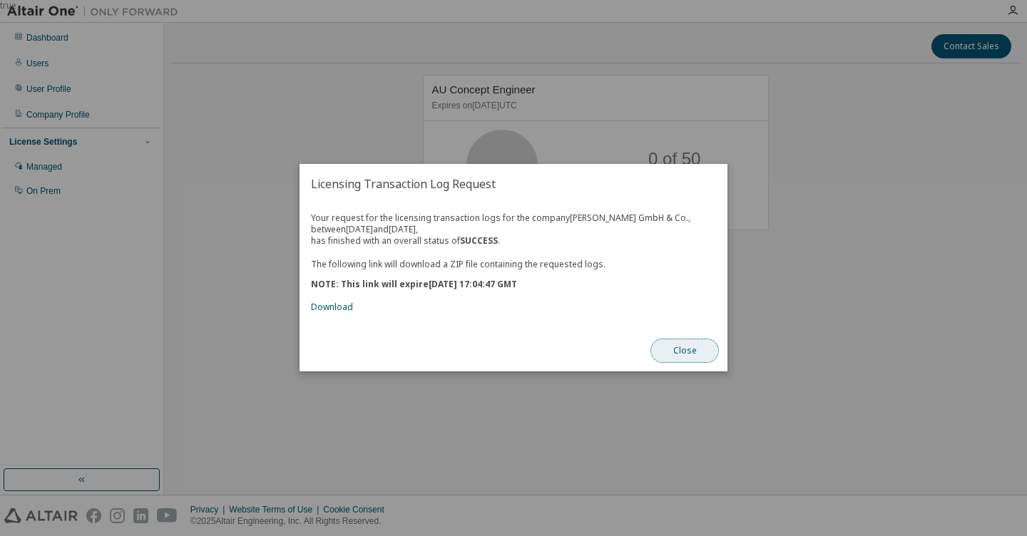
click at [691, 352] on button "Close" at bounding box center [685, 352] width 68 height 24
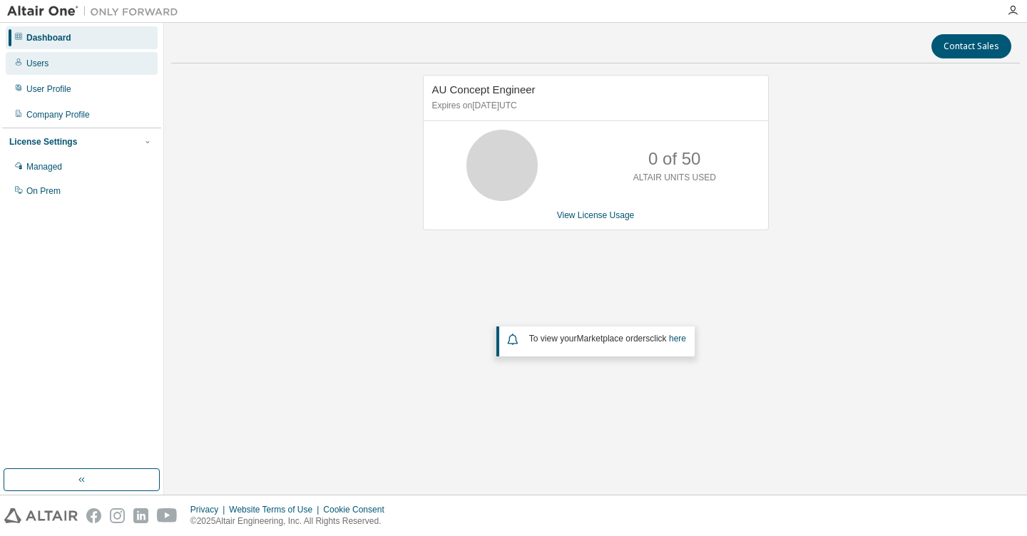
click at [41, 69] on div "Users" at bounding box center [82, 63] width 152 height 23
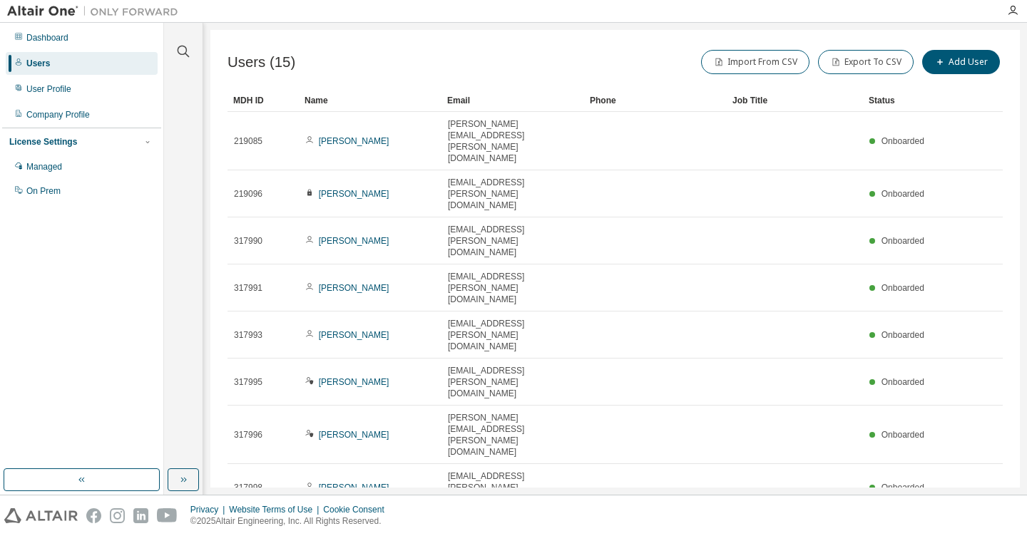
type input "*"
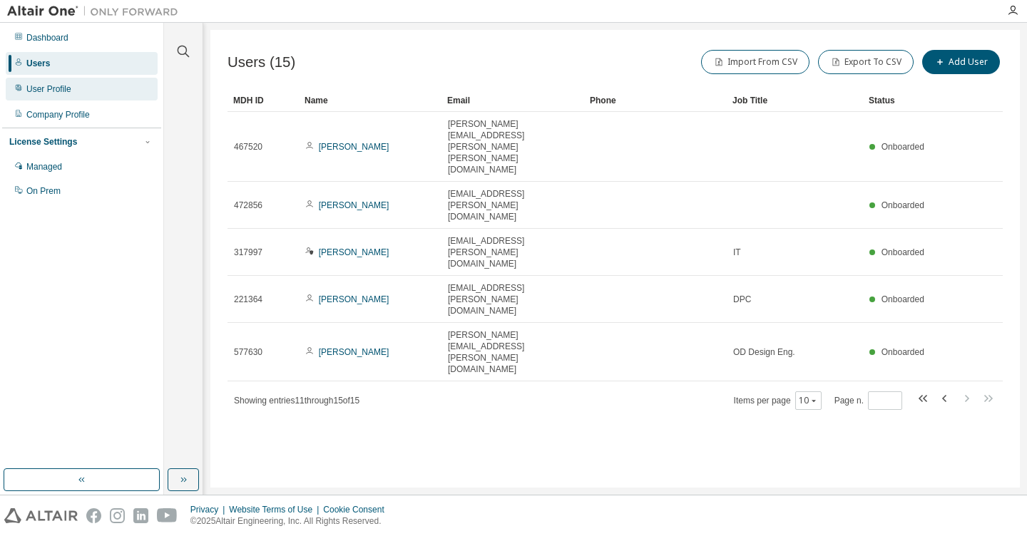
click at [81, 92] on div "User Profile" at bounding box center [82, 89] width 152 height 23
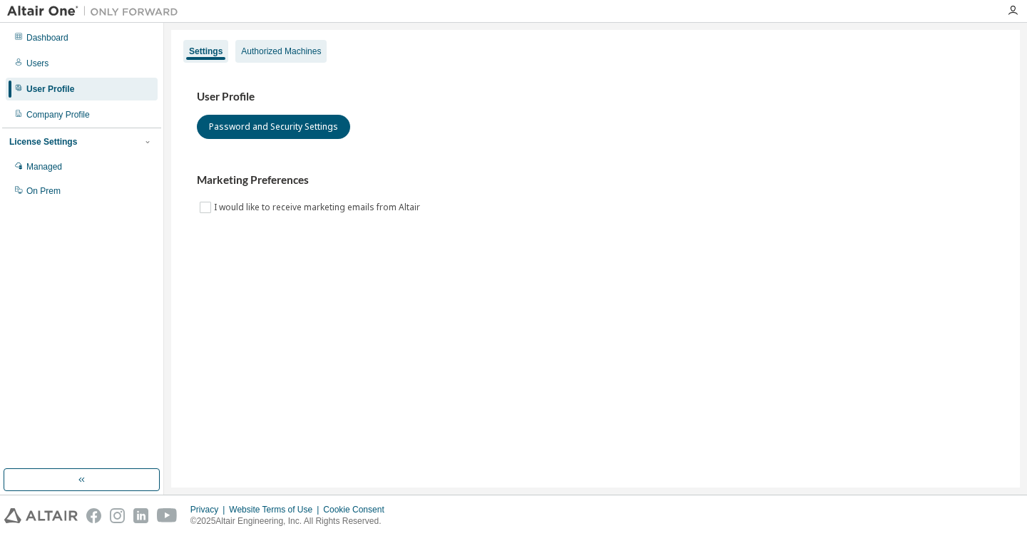
click at [269, 51] on div "Authorized Machines" at bounding box center [281, 51] width 80 height 11
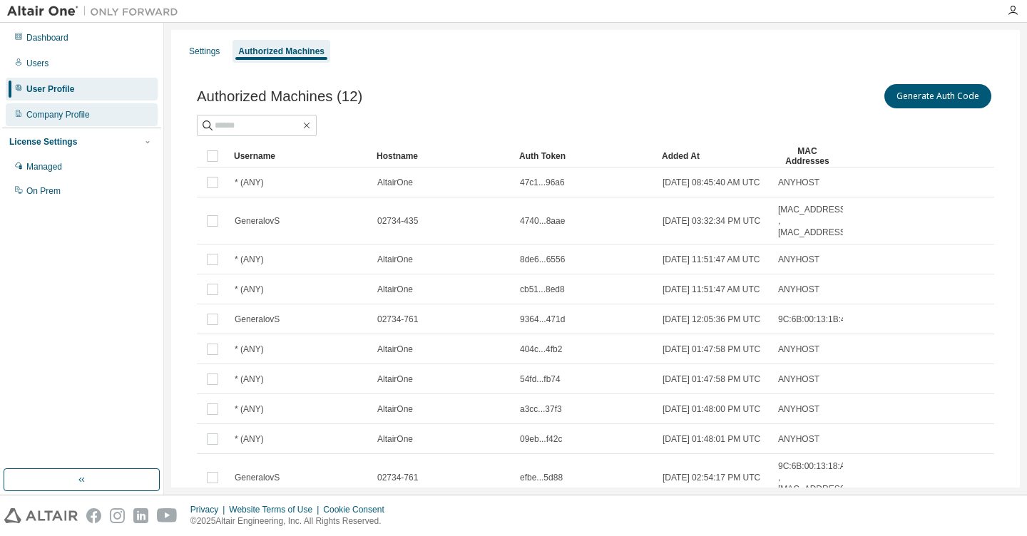
click at [68, 113] on div "Company Profile" at bounding box center [57, 114] width 63 height 11
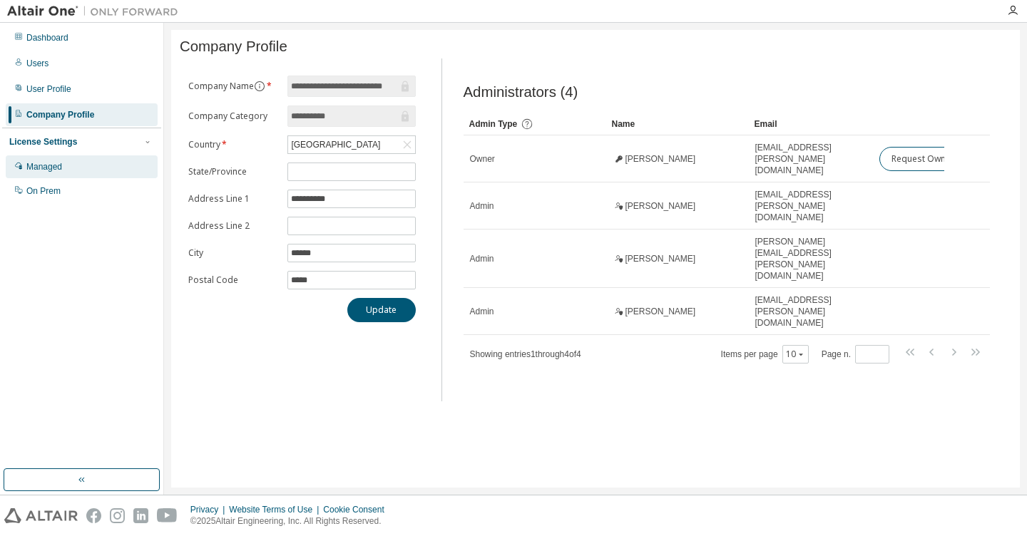
click at [46, 168] on div "Managed" at bounding box center [44, 166] width 36 height 11
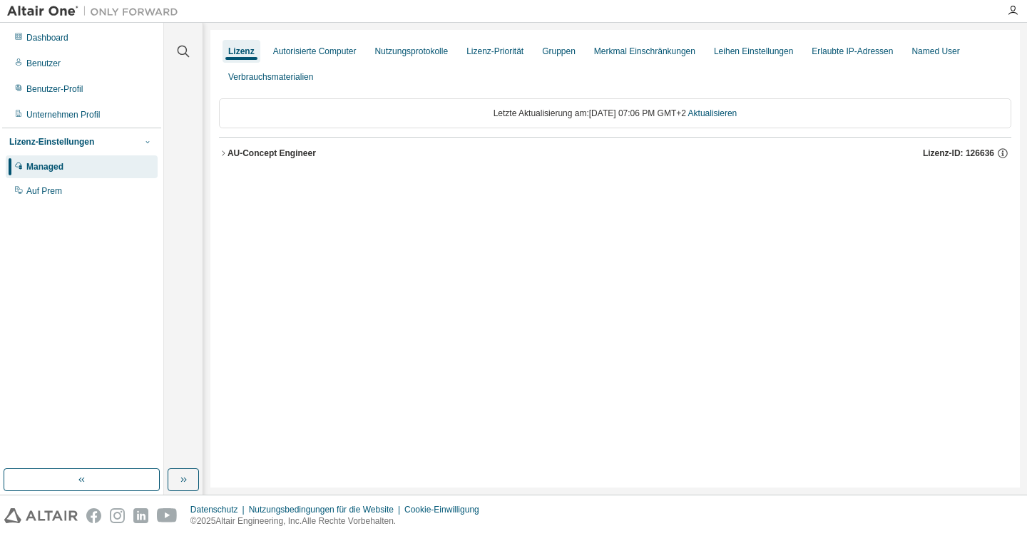
click at [147, 143] on icon "button" at bounding box center [148, 142] width 4 height 2
click at [74, 144] on ya-tr-span "Lizenz-Einstellungen" at bounding box center [51, 142] width 85 height 10
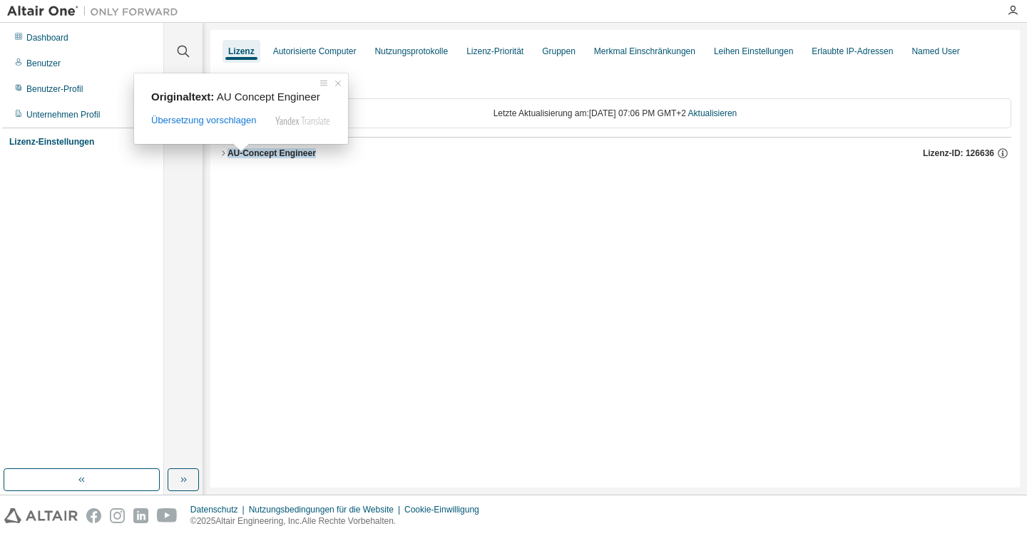
click at [241, 152] on span at bounding box center [241, 147] width 19 height 9
click at [223, 153] on icon "button" at bounding box center [223, 153] width 9 height 9
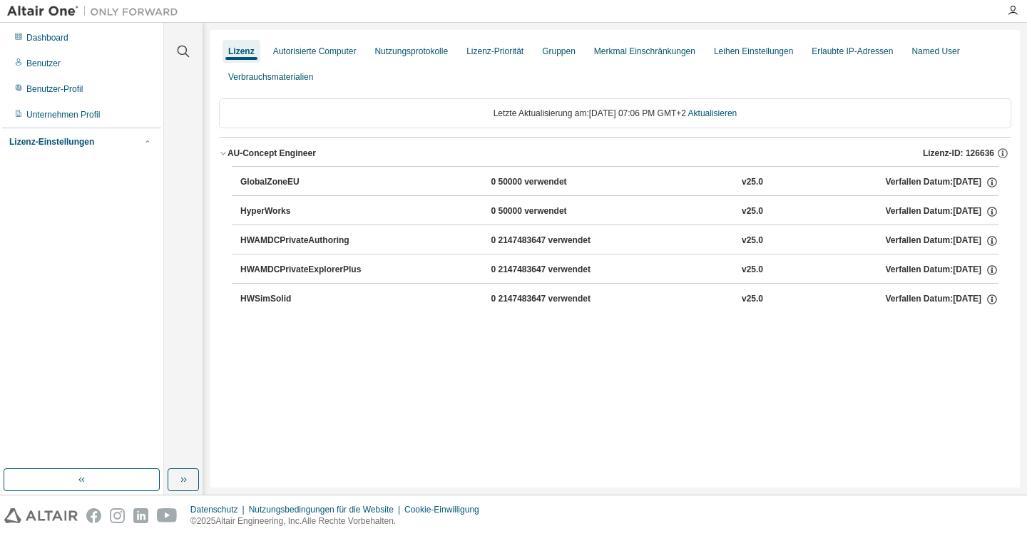
click at [300, 185] on div "GlobalZoneEU" at bounding box center [304, 182] width 128 height 13
click at [1006, 156] on icon "button" at bounding box center [1003, 153] width 13 height 13
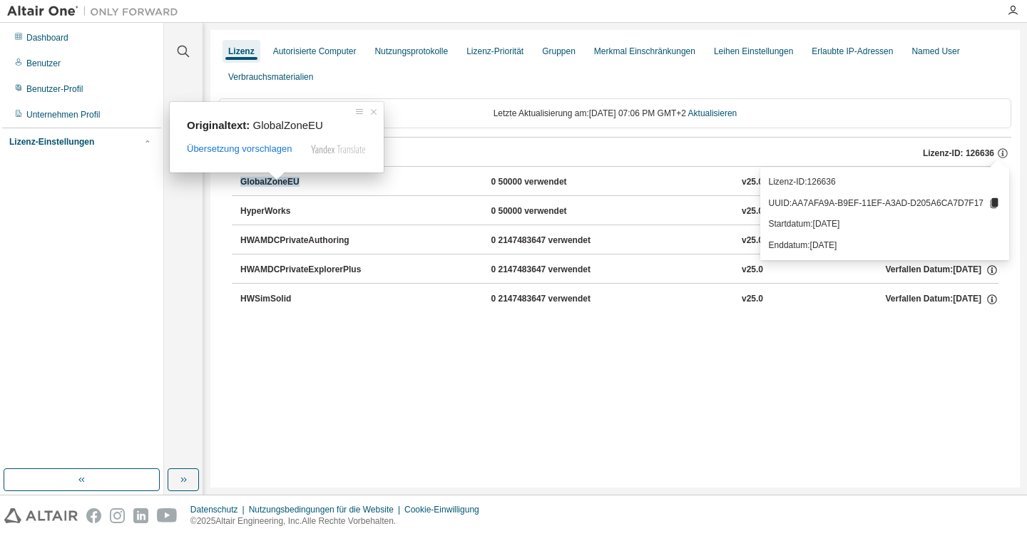
click at [272, 177] on span at bounding box center [277, 176] width 19 height 9
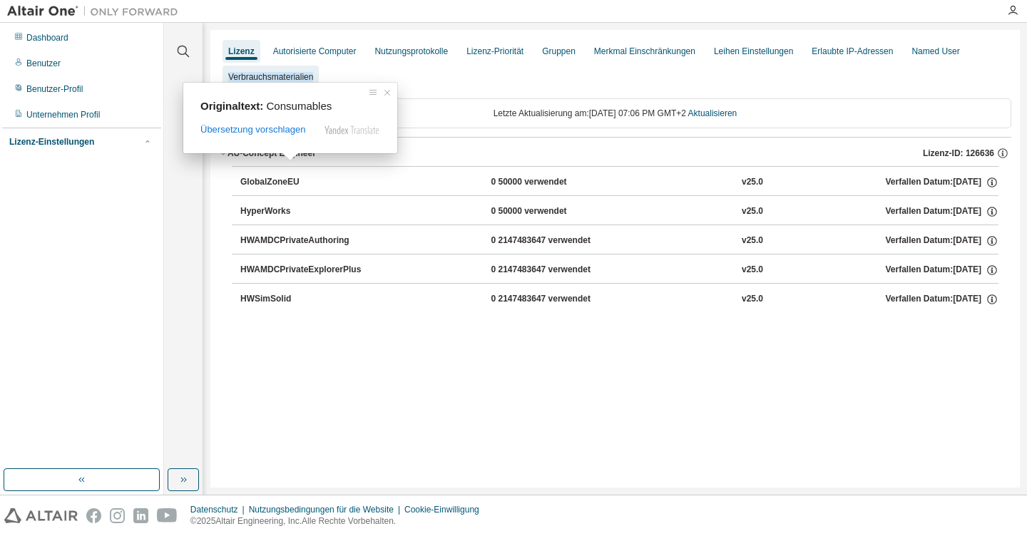
click at [285, 80] on ya-tr-span "Verbrauchsmaterialien" at bounding box center [270, 77] width 85 height 10
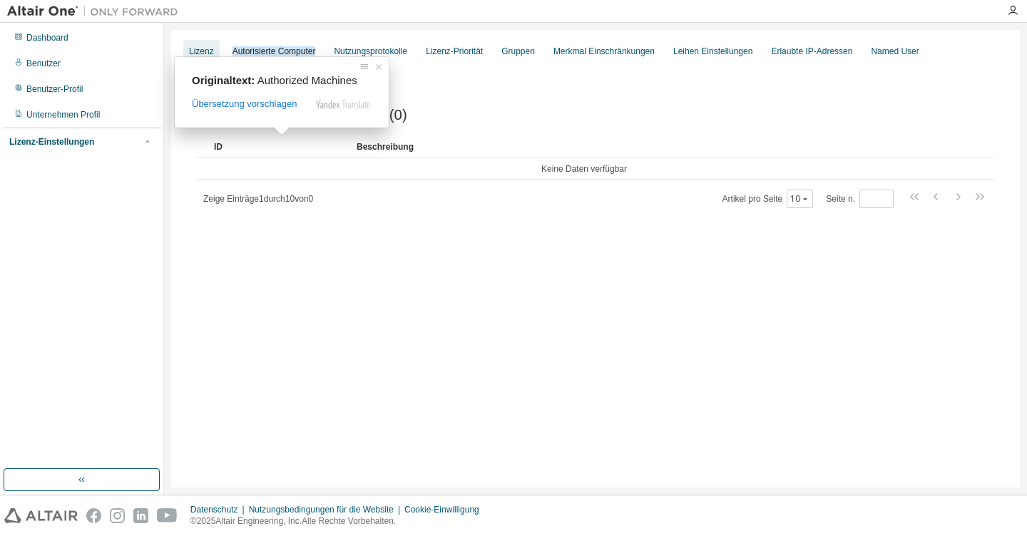
click at [190, 47] on ya-tr-span "Lizenz" at bounding box center [201, 51] width 25 height 10
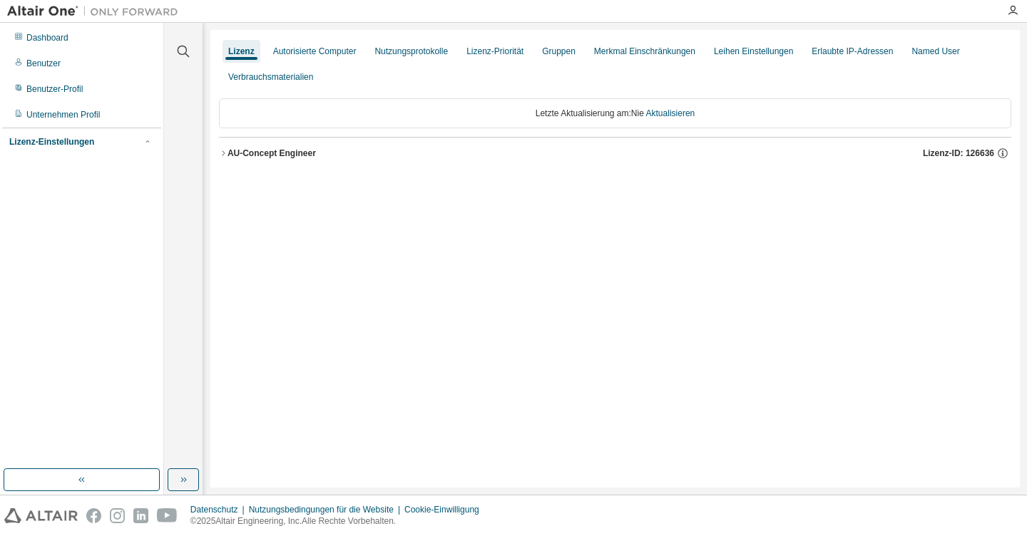
click at [278, 147] on div "AU-Concept Engineer Lizenz-ID: 126636" at bounding box center [620, 153] width 784 height 13
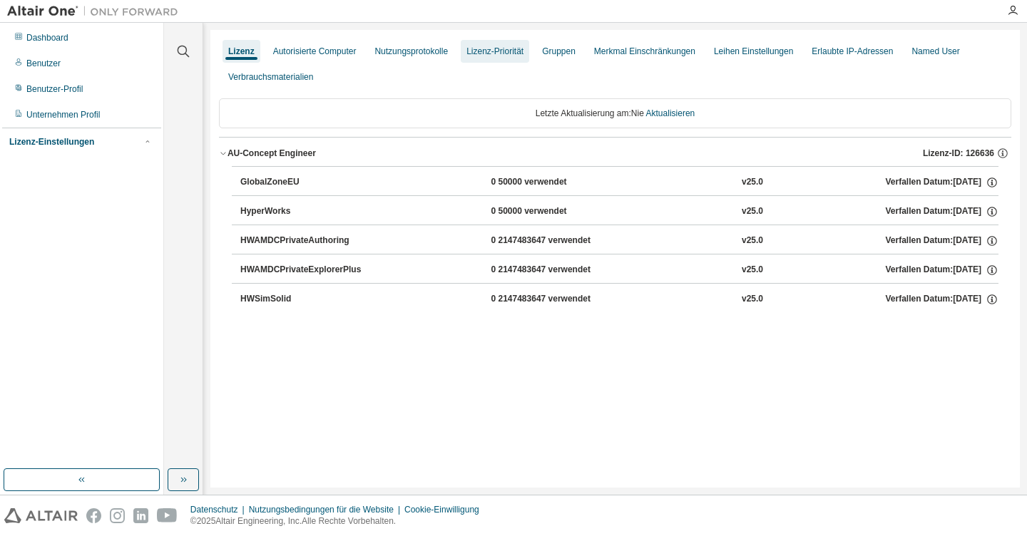
click at [424, 51] on ya-tr-span "Nutzungsprotokolle" at bounding box center [411, 51] width 73 height 10
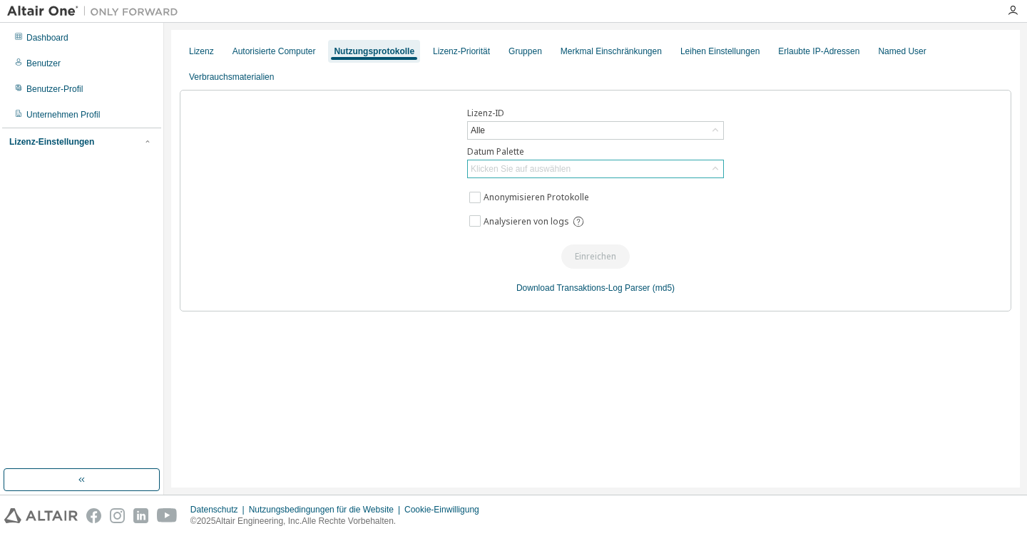
click at [529, 166] on body "Dashboard Benutzer Benutzer-Profil Unternehmen Profil Lizenz-Einstellungen Mana…" at bounding box center [513, 268] width 1027 height 536
click at [529, 166] on ya-tr-span "Klicken Sie auf auswählen" at bounding box center [521, 169] width 100 height 10
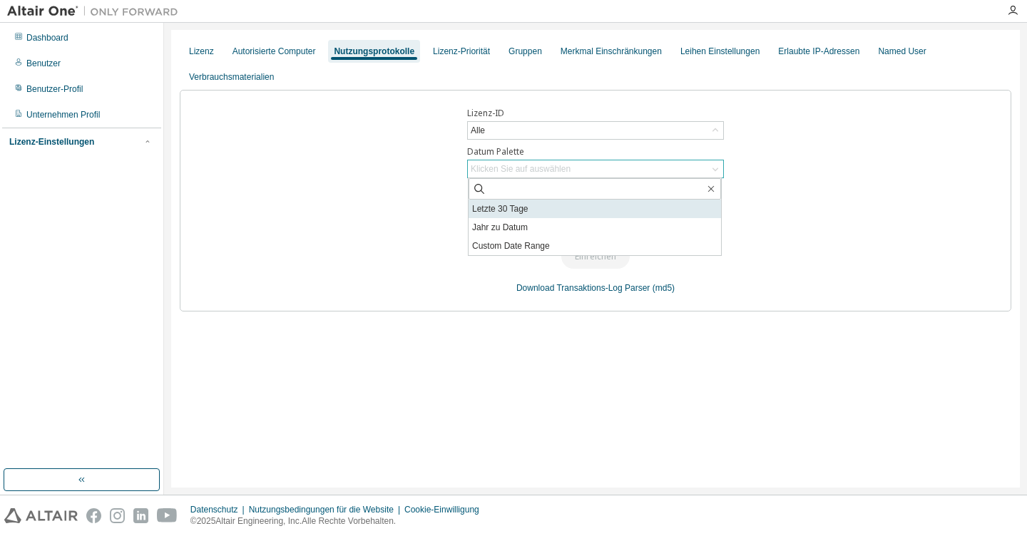
click at [503, 211] on ya-tr-span "Letzte 30 Tage" at bounding box center [500, 209] width 56 height 10
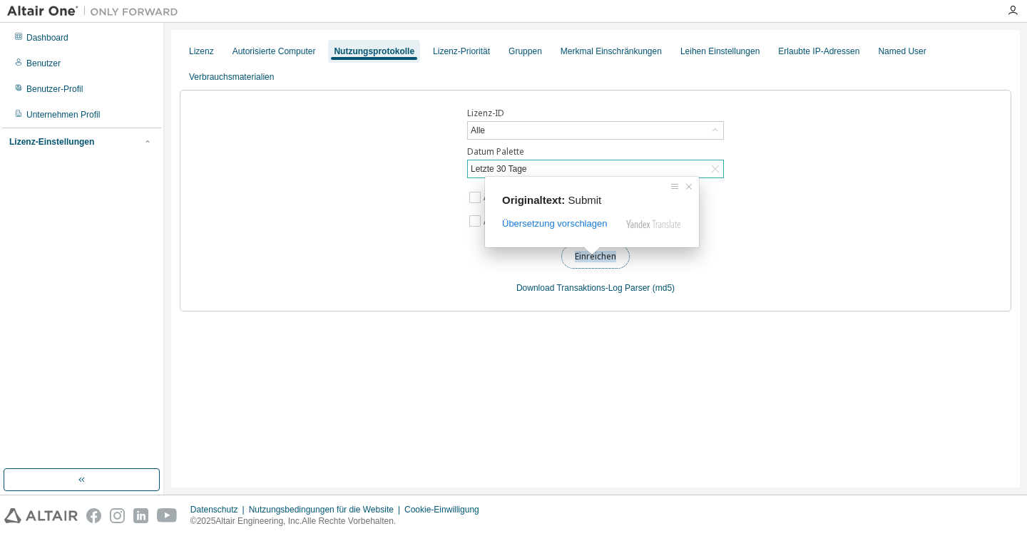
click at [602, 262] on ya-tr-span "Einreichen" at bounding box center [595, 256] width 41 height 11
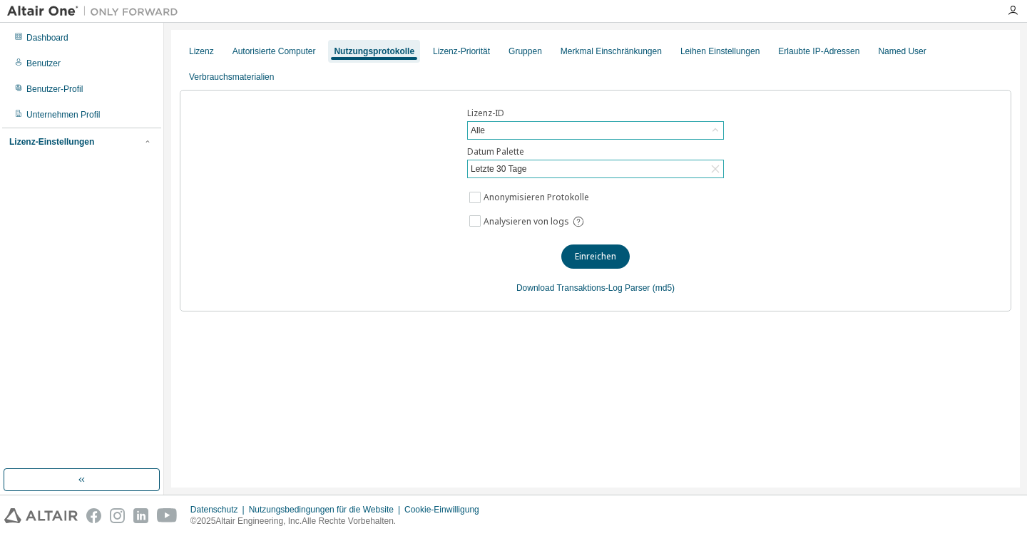
click at [529, 129] on div "Alle" at bounding box center [595, 130] width 255 height 17
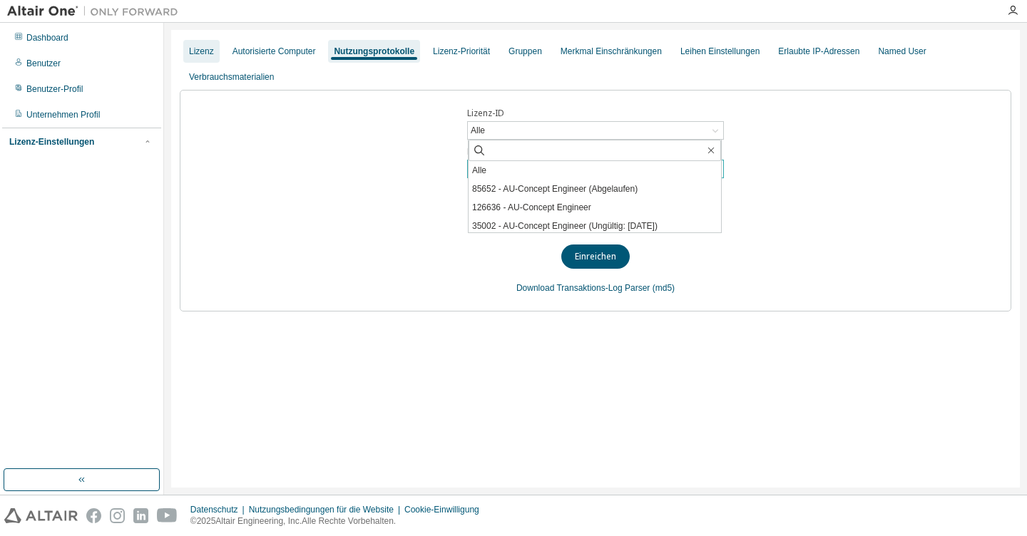
click at [200, 54] on ya-tr-span "Lizenz" at bounding box center [201, 51] width 25 height 10
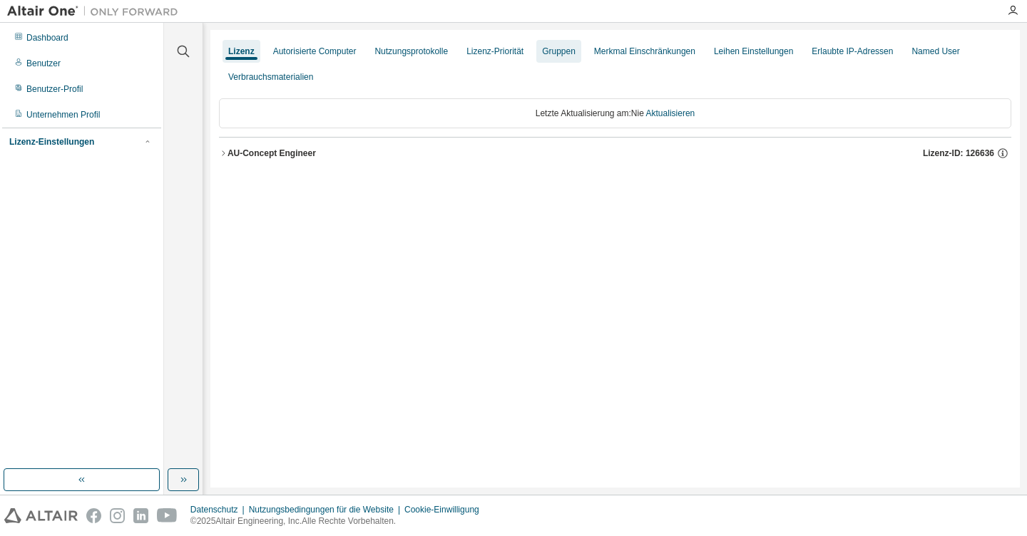
click at [547, 54] on ya-tr-span "Gruppen" at bounding box center [559, 51] width 34 height 10
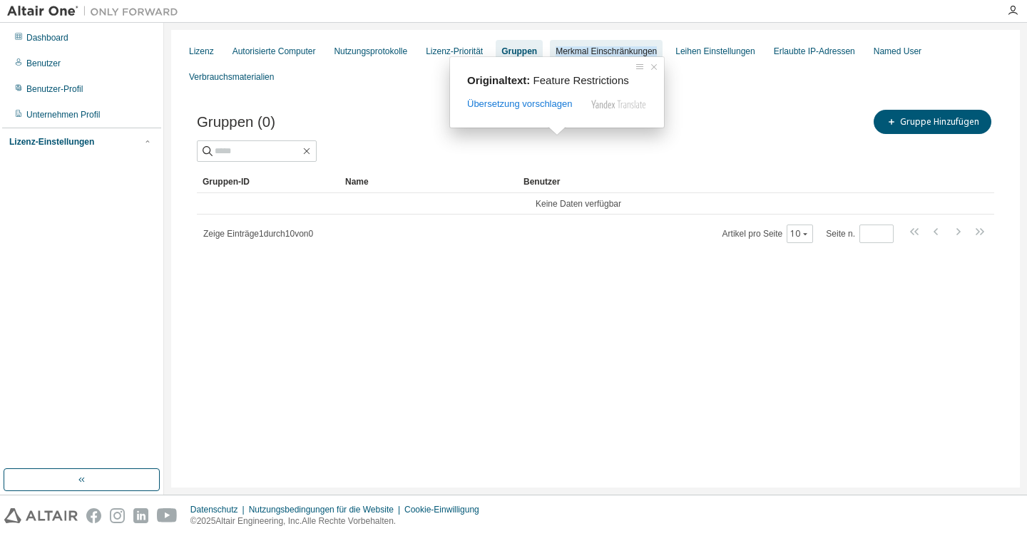
click at [640, 49] on ya-tr-span "Merkmal Einschränkungen" at bounding box center [606, 51] width 101 height 10
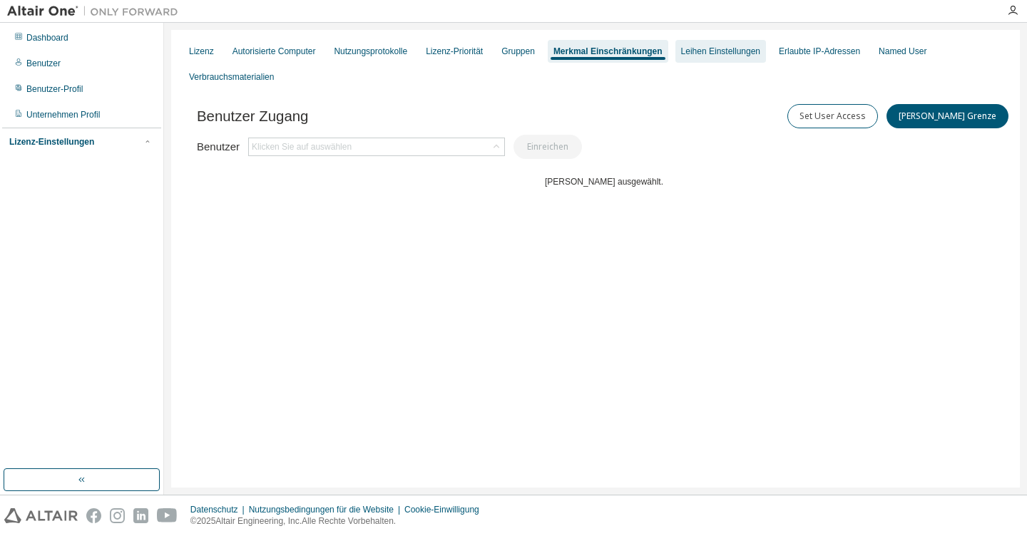
click at [685, 52] on ya-tr-span "Leihen Einstellungen" at bounding box center [720, 51] width 79 height 10
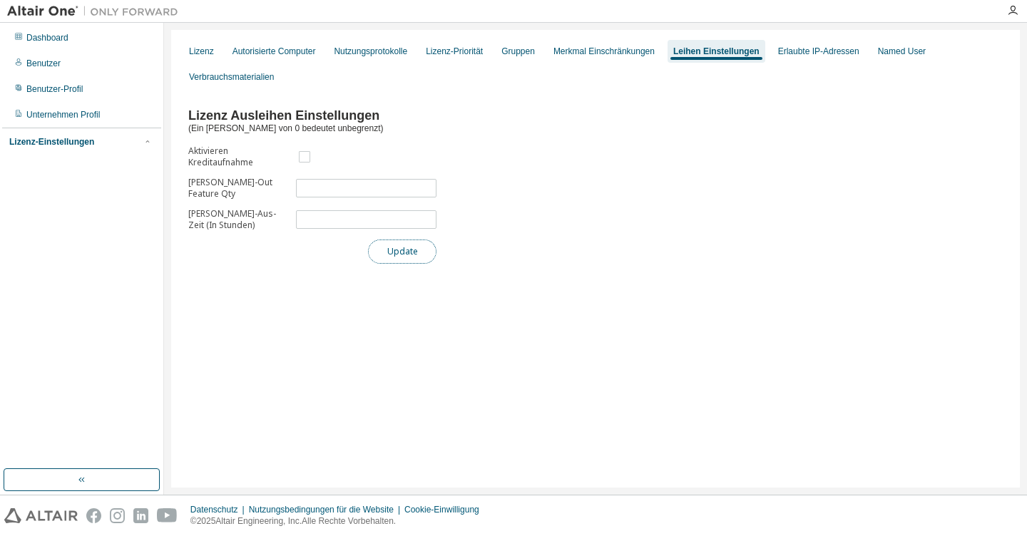
click at [401, 260] on button "Update" at bounding box center [402, 252] width 68 height 24
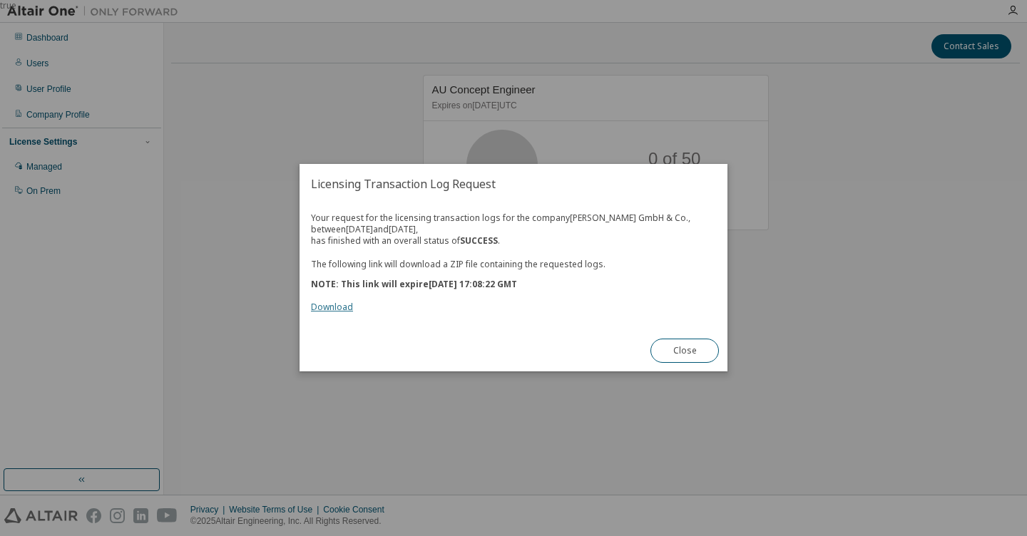
click at [332, 304] on link "Download" at bounding box center [332, 308] width 42 height 12
click at [703, 350] on button "Close" at bounding box center [685, 352] width 68 height 24
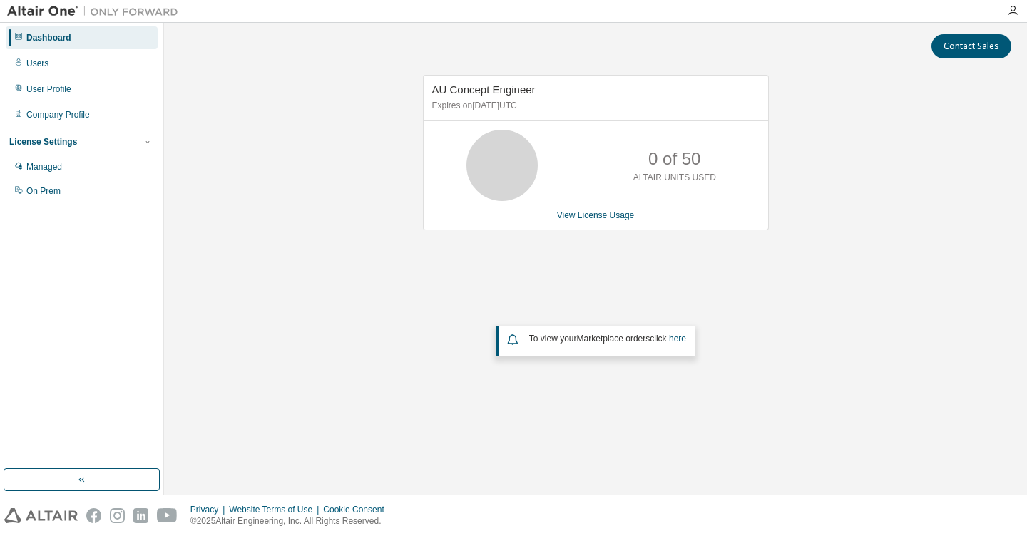
click at [1020, 13] on div at bounding box center [1013, 10] width 29 height 11
click at [1019, 13] on div at bounding box center [1013, 10] width 29 height 11
click at [1016, 13] on icon "button" at bounding box center [1012, 10] width 11 height 11
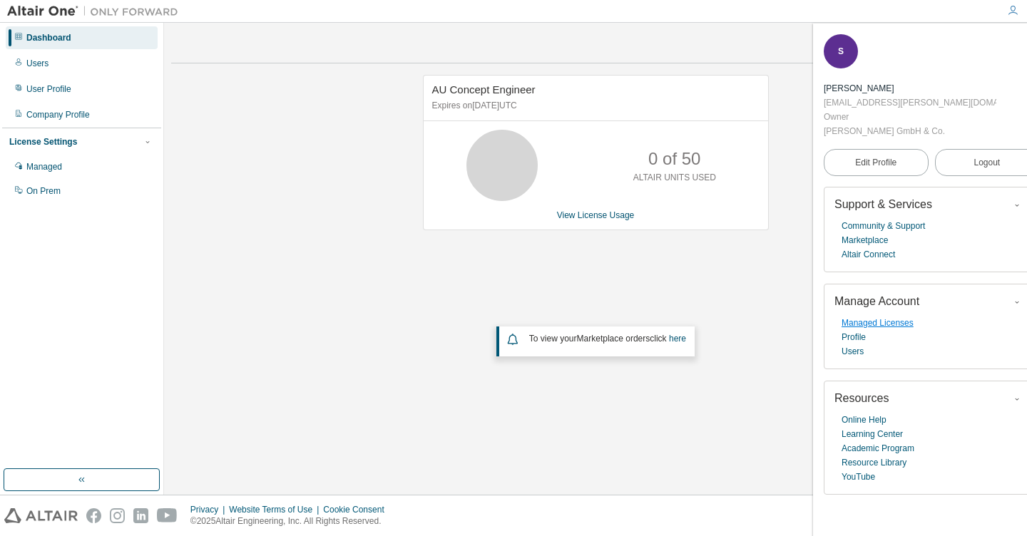
click at [902, 316] on link "Managed Licenses" at bounding box center [878, 323] width 72 height 14
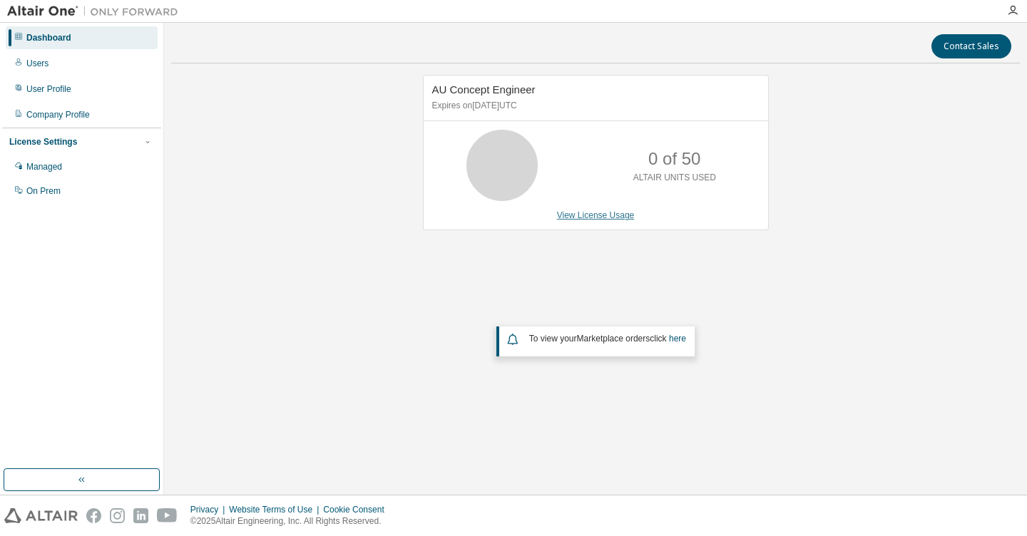
click at [606, 215] on link "View License Usage" at bounding box center [596, 215] width 78 height 10
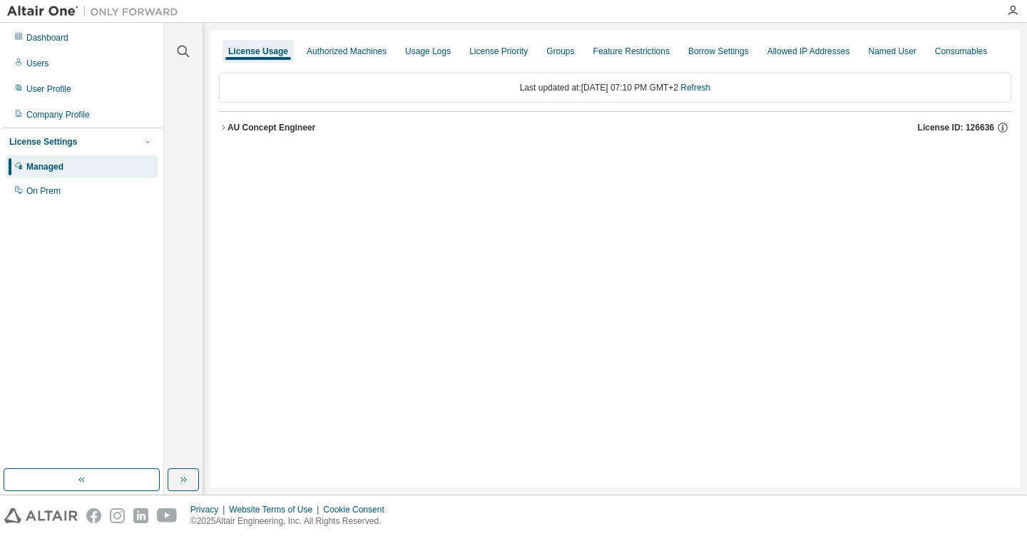
click at [223, 128] on icon "button" at bounding box center [223, 127] width 9 height 9
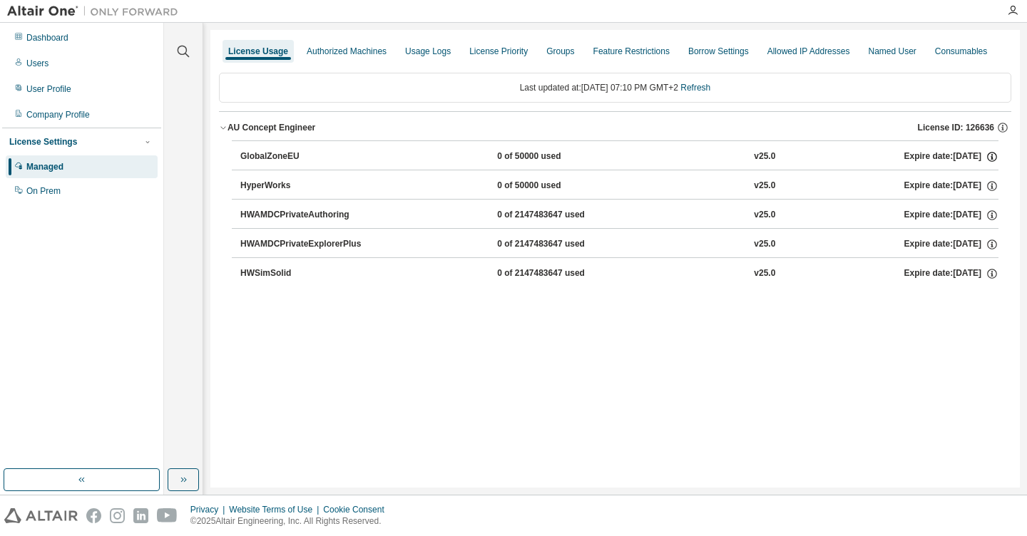
click at [993, 156] on icon "button" at bounding box center [992, 157] width 13 height 13
click at [278, 131] on div "AU Concept Engineer" at bounding box center [272, 127] width 88 height 11
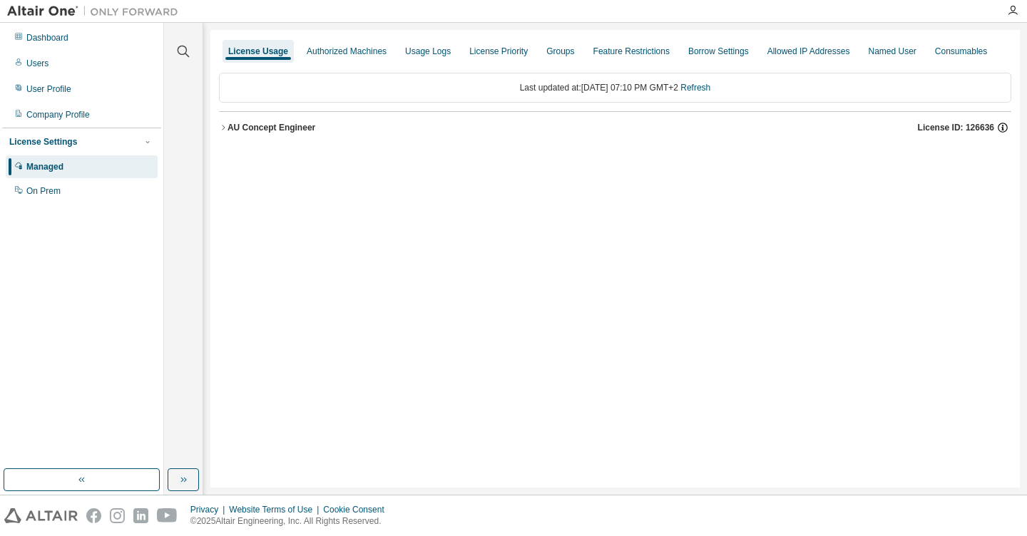
click at [1007, 128] on icon "button" at bounding box center [1003, 127] width 13 height 13
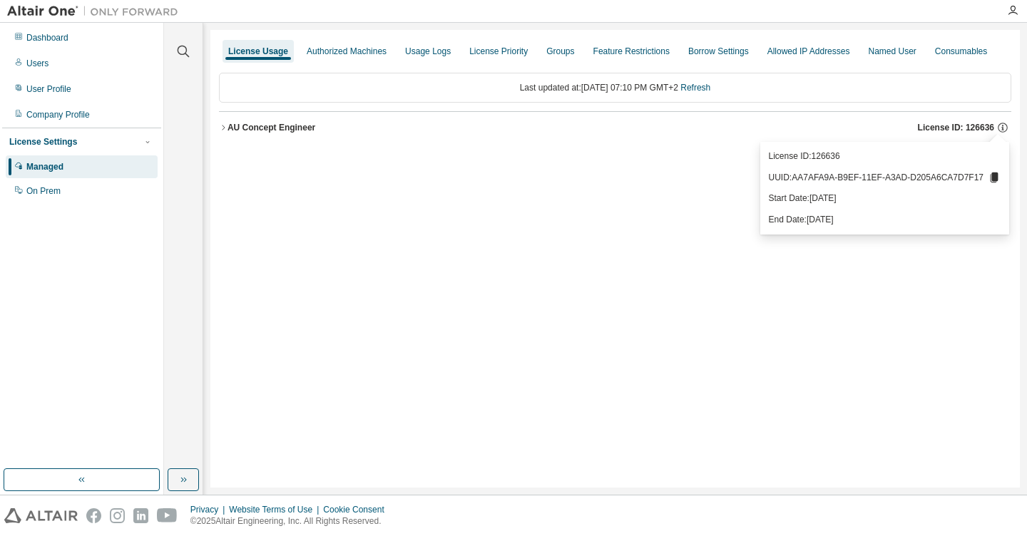
click at [833, 153] on p "License ID: 126636" at bounding box center [885, 157] width 232 height 12
click at [873, 178] on p "UUID: AA7AFA9A-B9EF-11EF-A3AD-D205A6CA7D7F17" at bounding box center [885, 177] width 232 height 13
click at [354, 58] on div "Authorized Machines" at bounding box center [346, 51] width 91 height 23
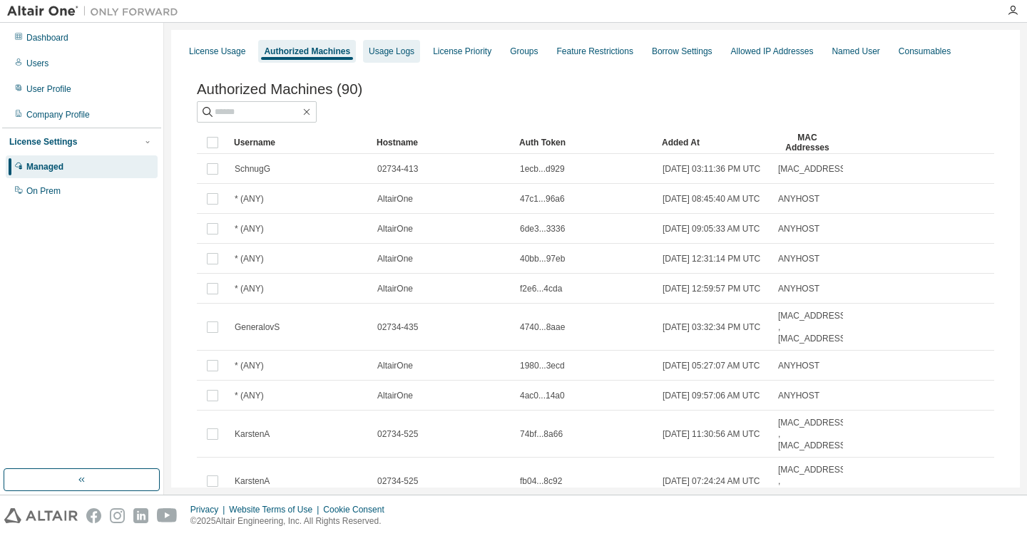
click at [406, 56] on div "Usage Logs" at bounding box center [392, 51] width 46 height 11
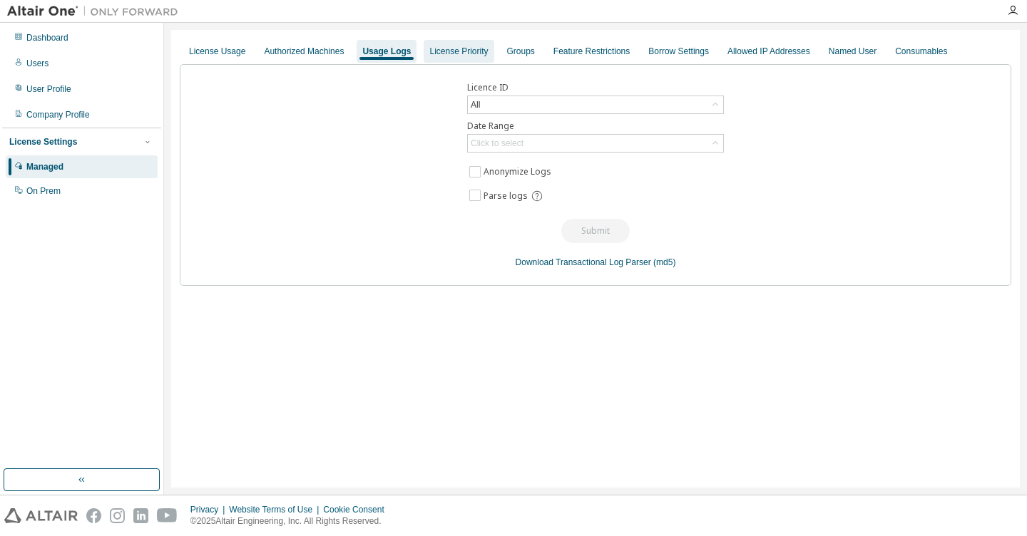
click at [462, 49] on div "License Priority" at bounding box center [458, 51] width 58 height 11
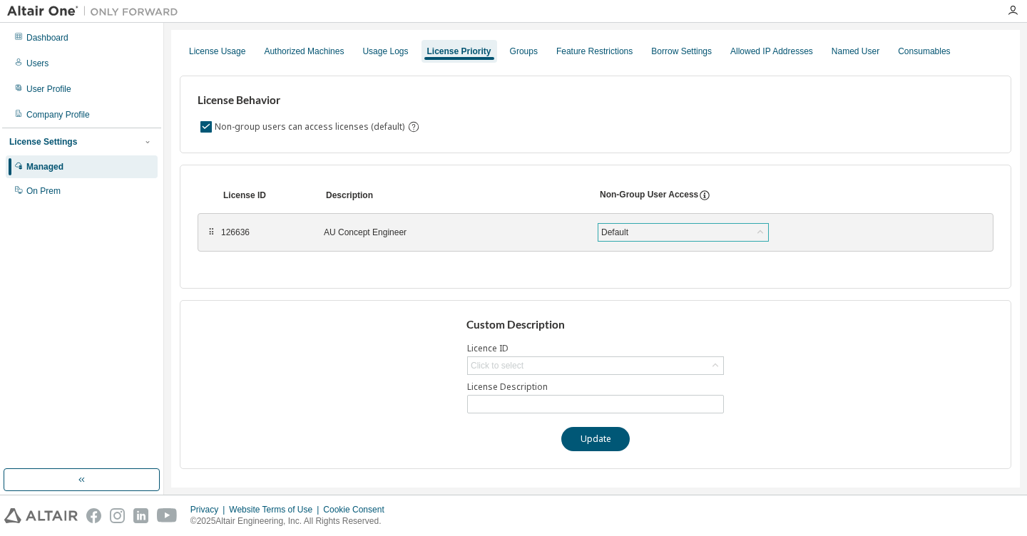
click at [625, 233] on div "Default" at bounding box center [614, 233] width 31 height 16
click at [626, 267] on li "True" at bounding box center [682, 269] width 167 height 19
click at [758, 235] on icon at bounding box center [760, 232] width 14 height 14
click at [638, 250] on li "Default" at bounding box center [682, 251] width 167 height 19
click at [469, 260] on div "License ID Description Non-Group User Access ⠿ 126636 AU Concept Engineer Defau…" at bounding box center [596, 227] width 832 height 124
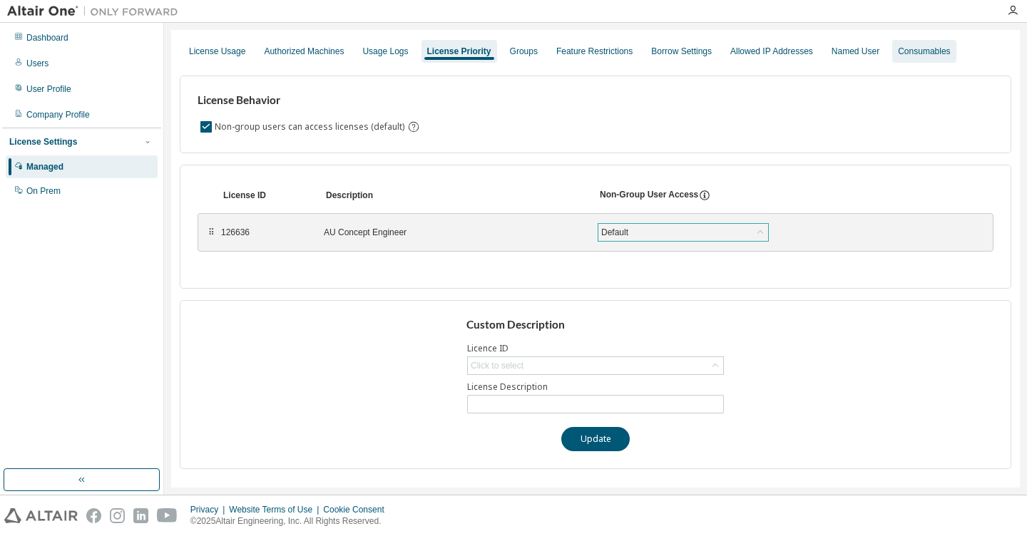
click at [892, 58] on div "Consumables" at bounding box center [923, 51] width 63 height 23
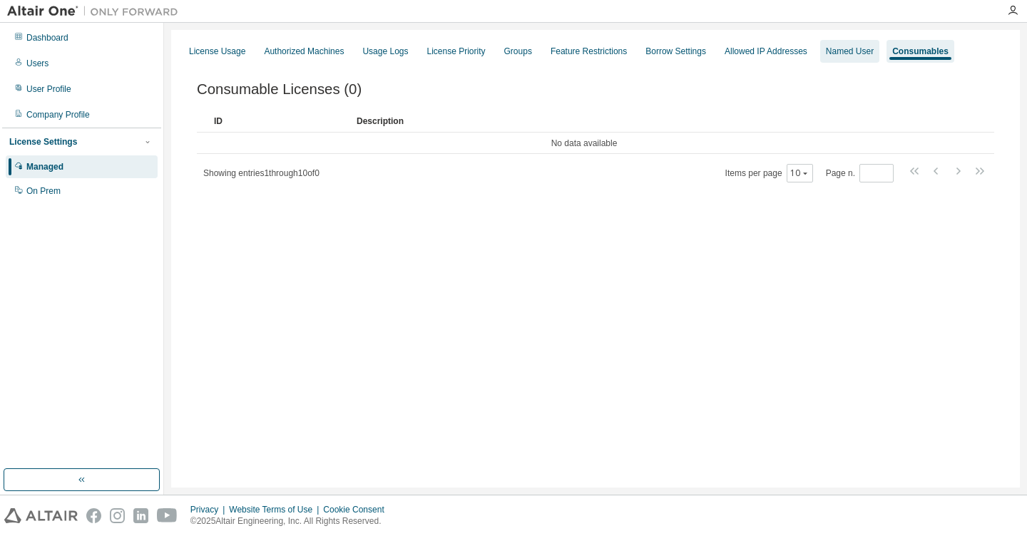
click at [828, 57] on div "Named User" at bounding box center [849, 51] width 59 height 23
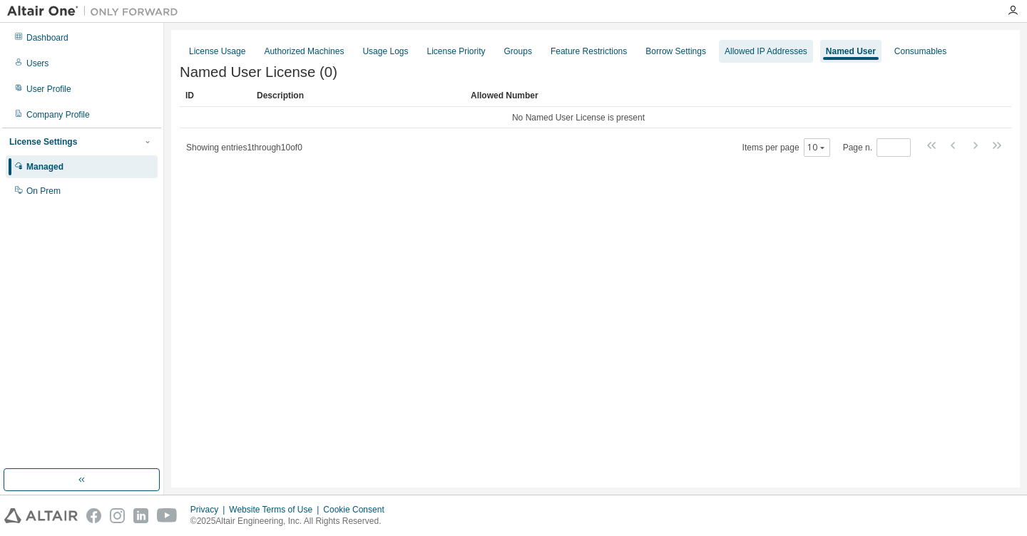
click at [779, 56] on div "Allowed IP Addresses" at bounding box center [766, 51] width 83 height 11
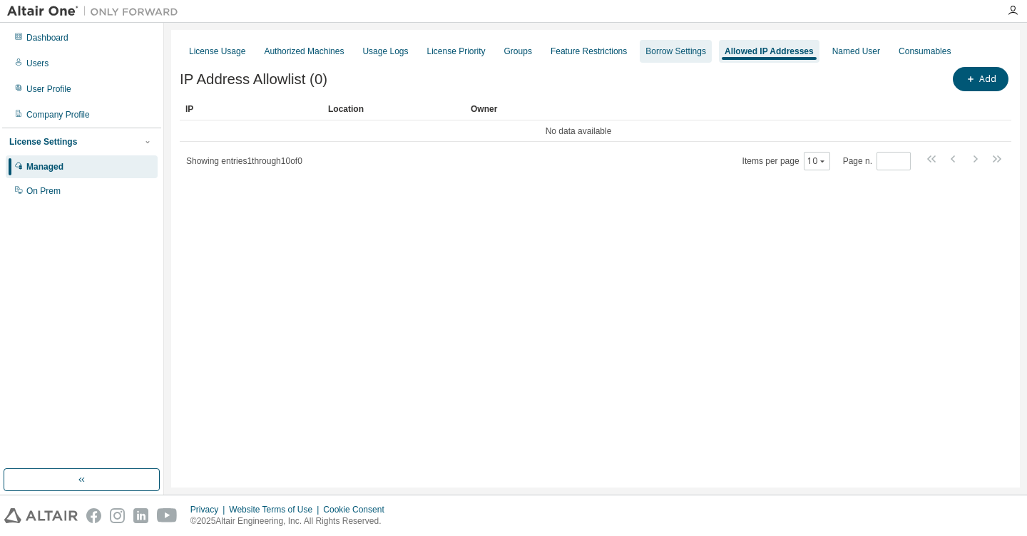
click at [672, 56] on div "Borrow Settings" at bounding box center [676, 51] width 61 height 11
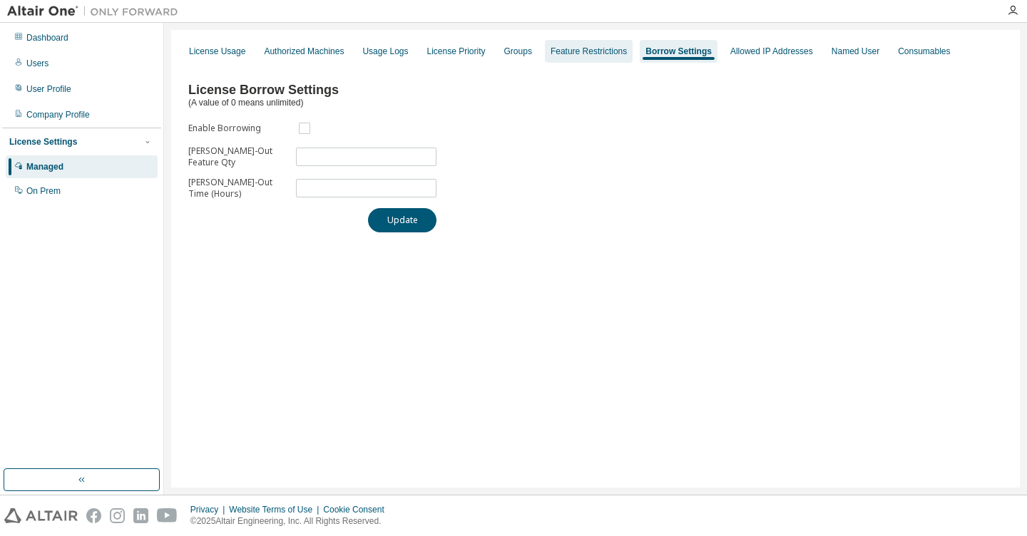
click at [595, 55] on div "Feature Restrictions" at bounding box center [589, 51] width 76 height 11
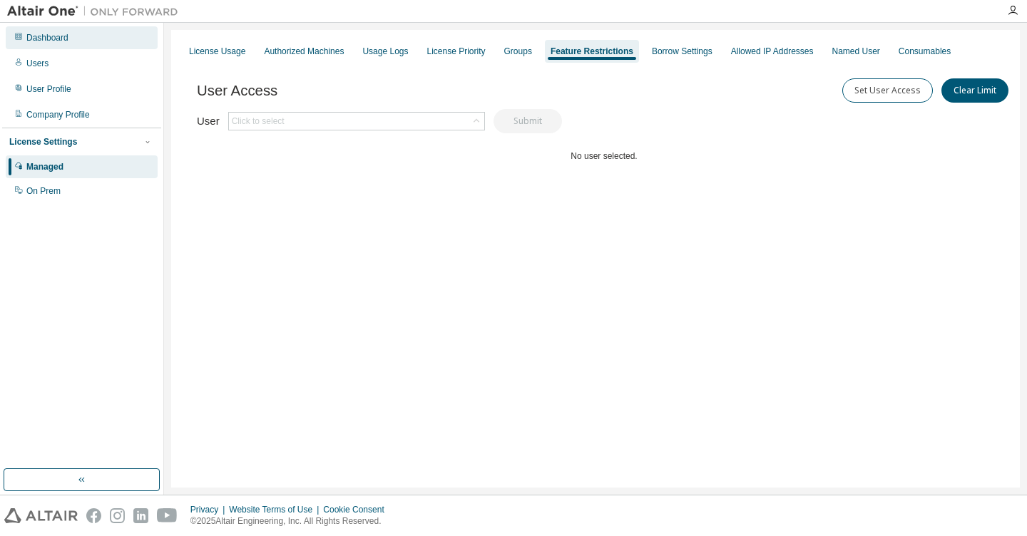
click at [42, 34] on div "Dashboard" at bounding box center [47, 37] width 42 height 11
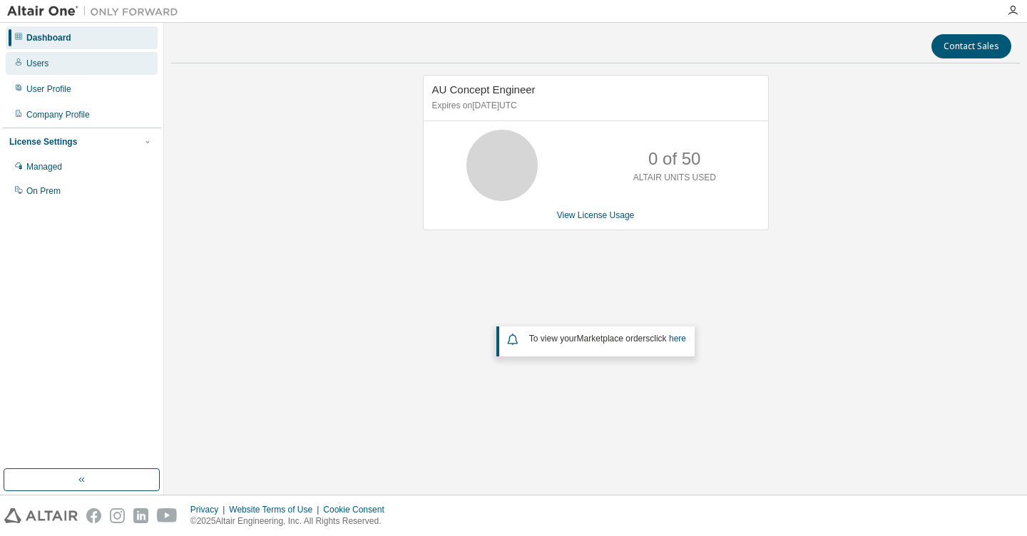
click at [49, 63] on div "Users" at bounding box center [82, 63] width 152 height 23
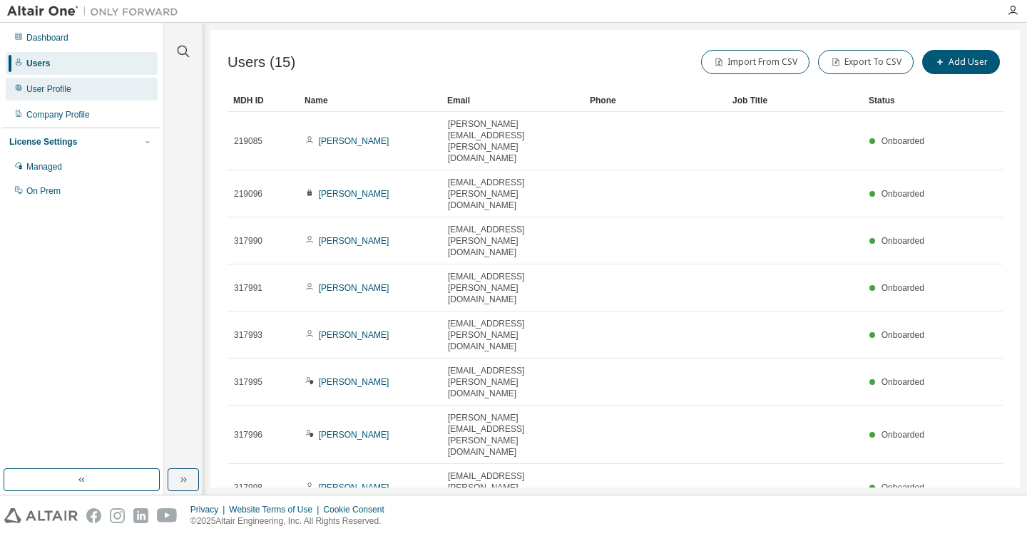
click at [49, 86] on div "User Profile" at bounding box center [48, 88] width 45 height 11
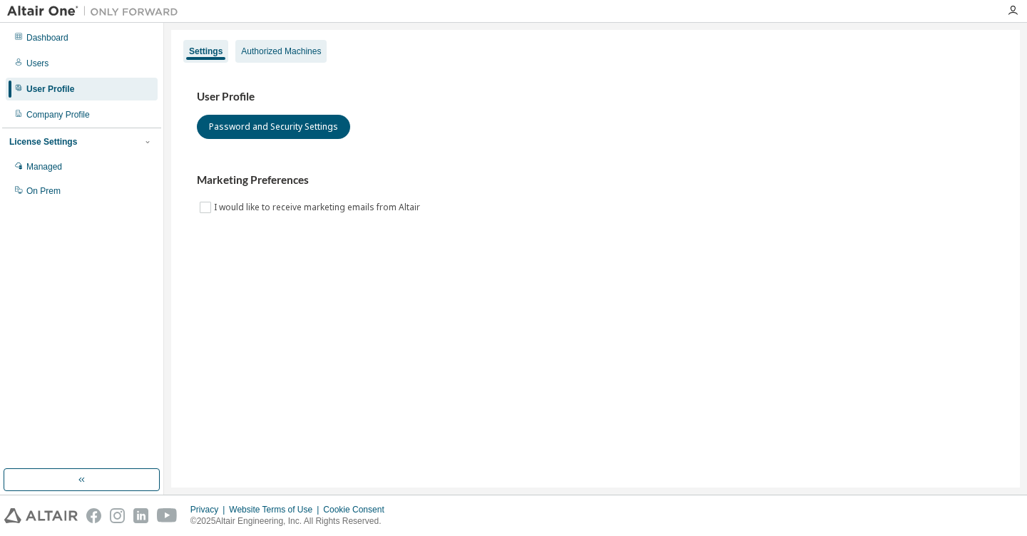
click at [305, 56] on div "Authorized Machines" at bounding box center [281, 51] width 80 height 11
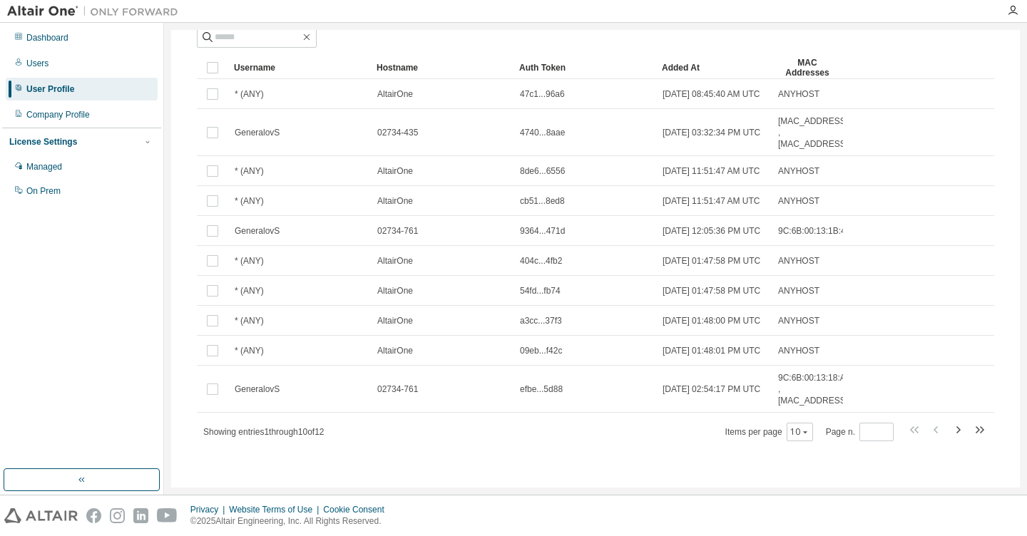
scroll to position [134, 0]
click at [974, 429] on icon "button" at bounding box center [979, 430] width 17 height 17
type input "*"
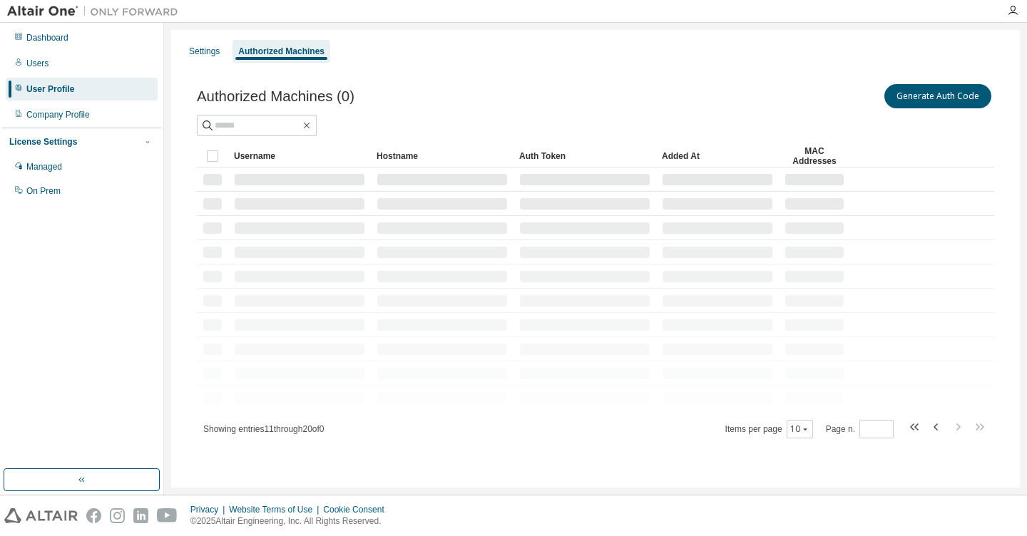
scroll to position [0, 0]
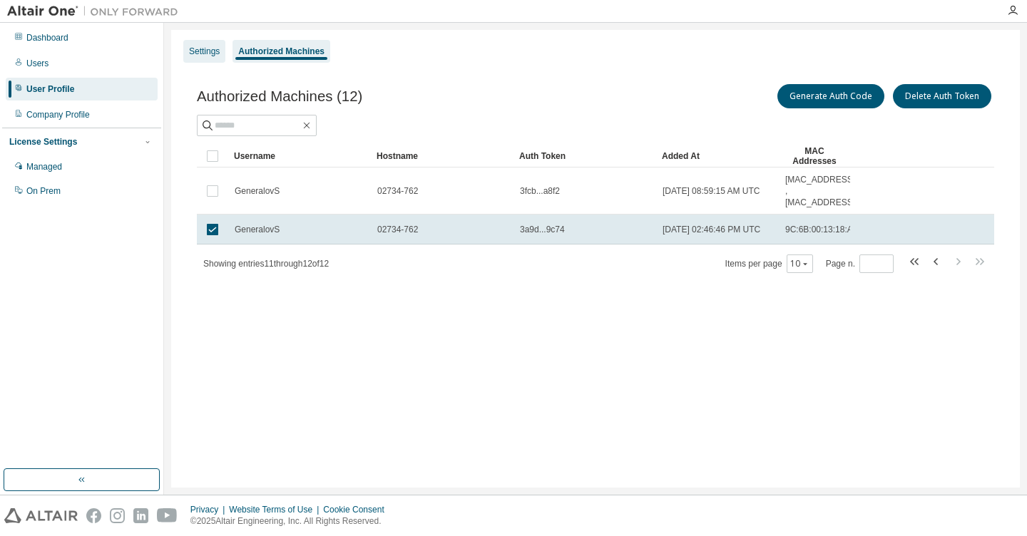
click at [203, 56] on div "Settings" at bounding box center [204, 51] width 31 height 11
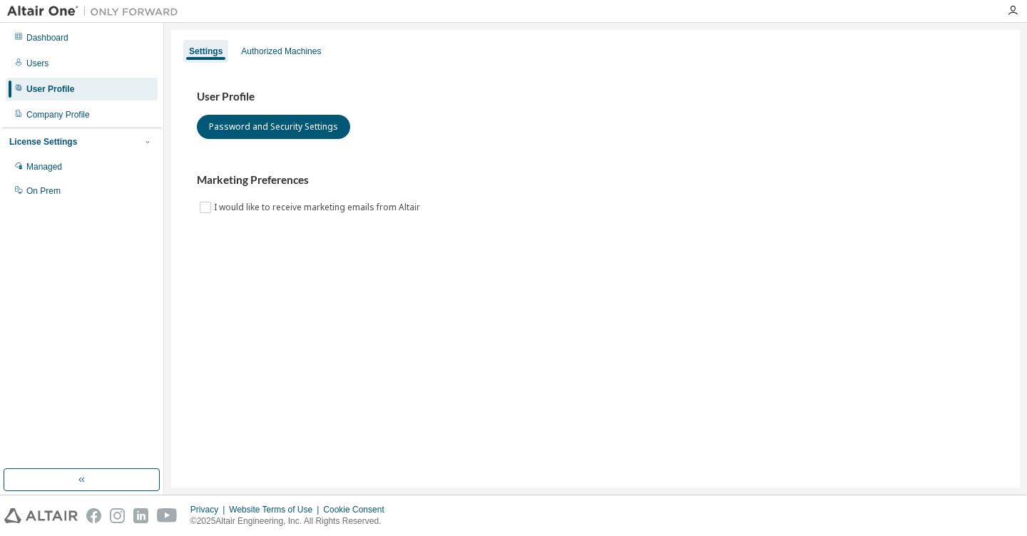
click at [51, 144] on div "License Settings" at bounding box center [43, 141] width 68 height 11
click at [61, 141] on div "License Settings" at bounding box center [43, 141] width 68 height 11
click at [37, 173] on div "Managed" at bounding box center [44, 166] width 36 height 11
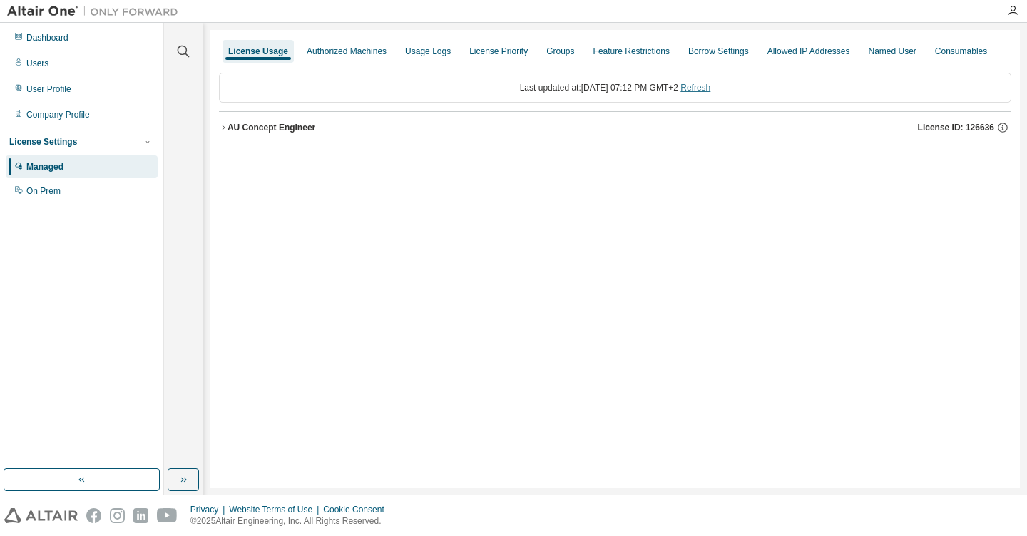
click at [710, 86] on link "Refresh" at bounding box center [696, 88] width 30 height 10
click at [221, 124] on icon "button" at bounding box center [223, 127] width 9 height 9
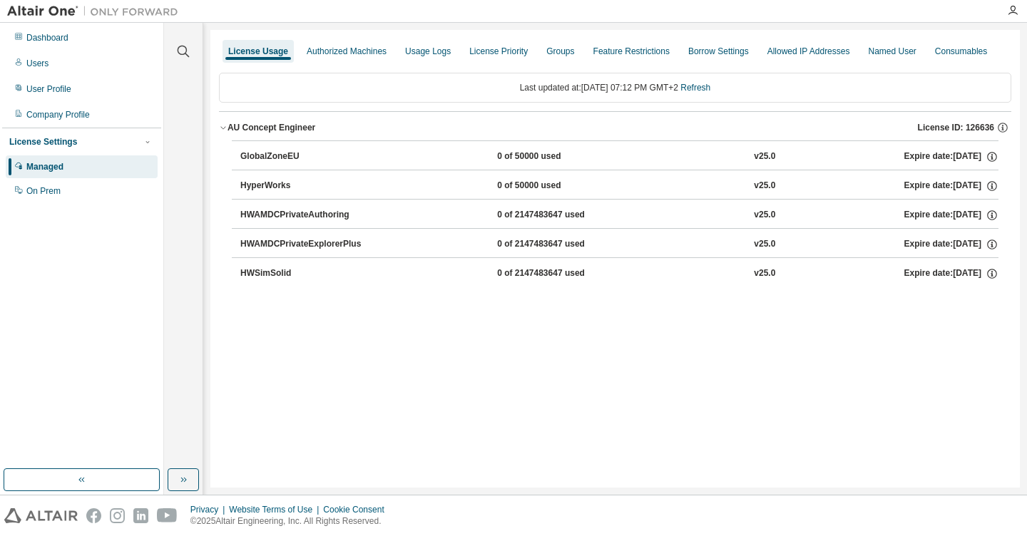
click at [300, 154] on div "GlobalZoneEU" at bounding box center [304, 157] width 128 height 13
click at [347, 56] on div "Authorized Machines" at bounding box center [347, 51] width 80 height 11
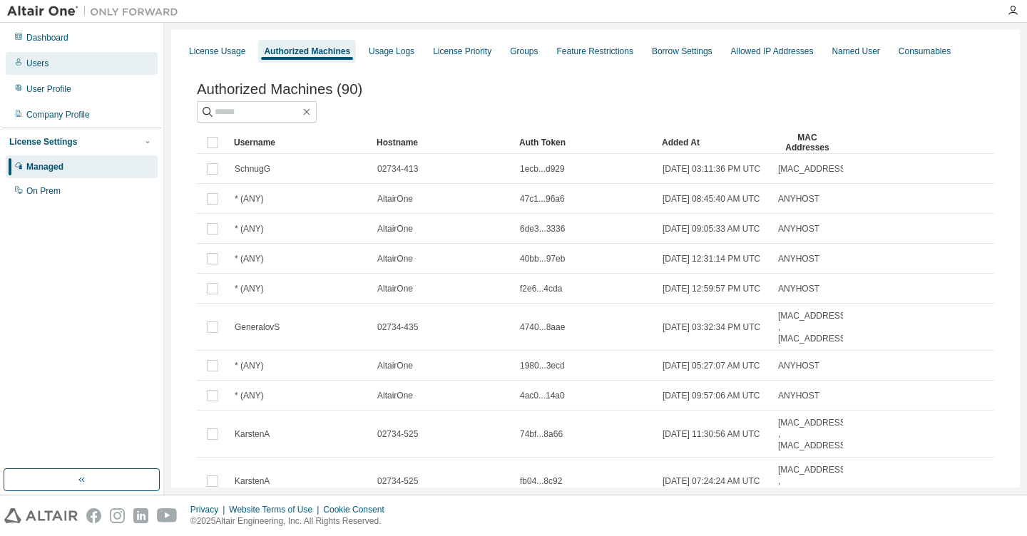
click at [38, 68] on div "Users" at bounding box center [37, 63] width 22 height 11
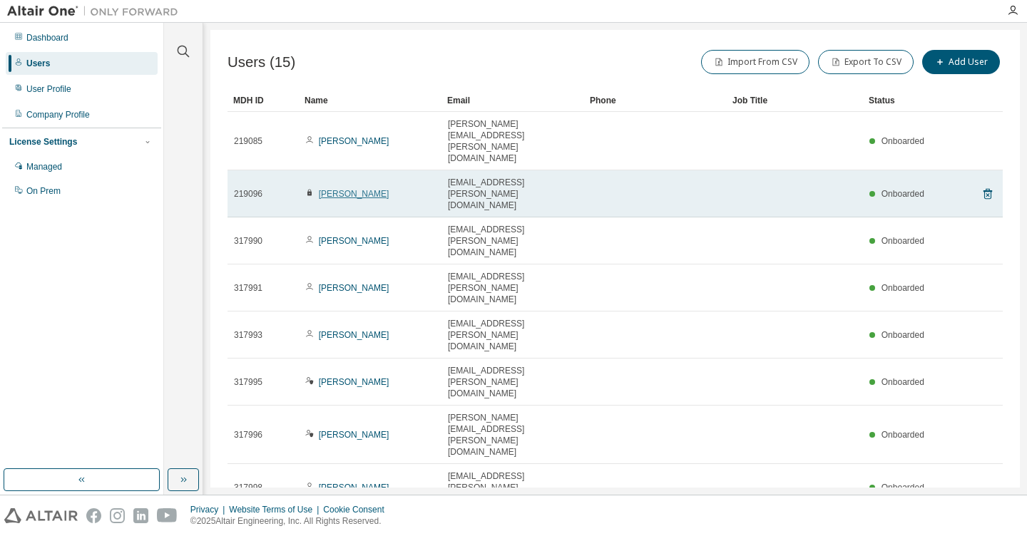
click at [342, 189] on link "[PERSON_NAME]" at bounding box center [354, 194] width 71 height 10
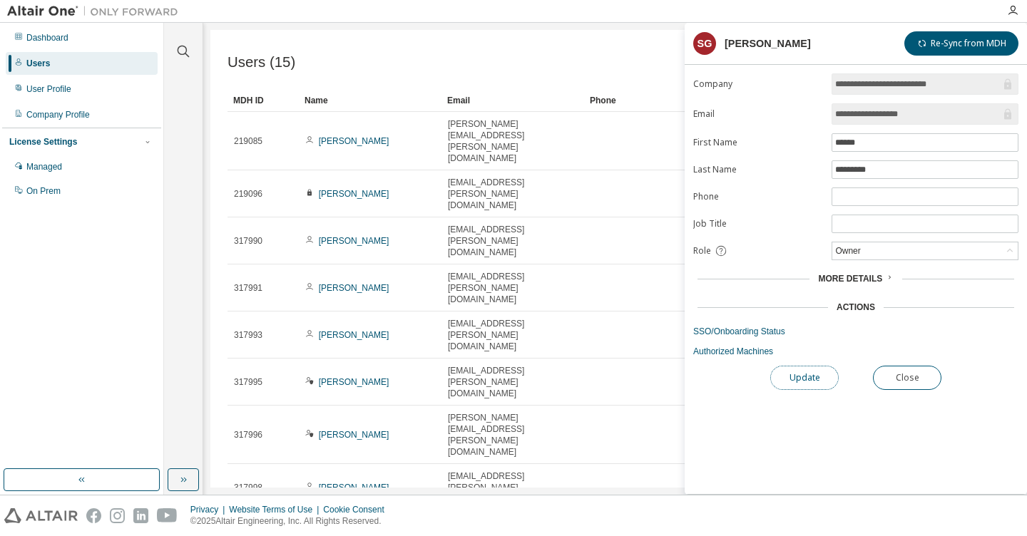
click at [813, 375] on button "Update" at bounding box center [804, 378] width 68 height 24
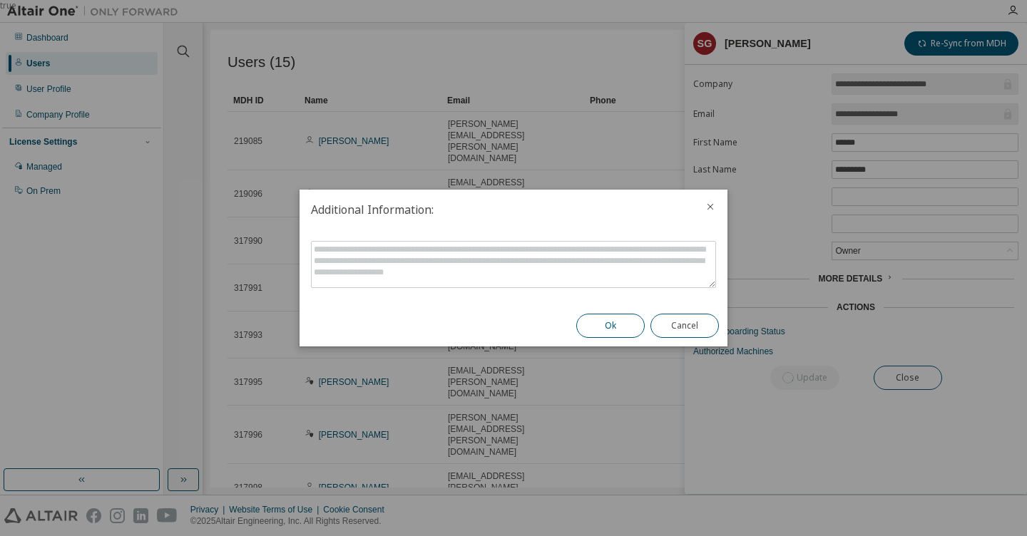
click at [611, 327] on button "Ok" at bounding box center [610, 326] width 68 height 24
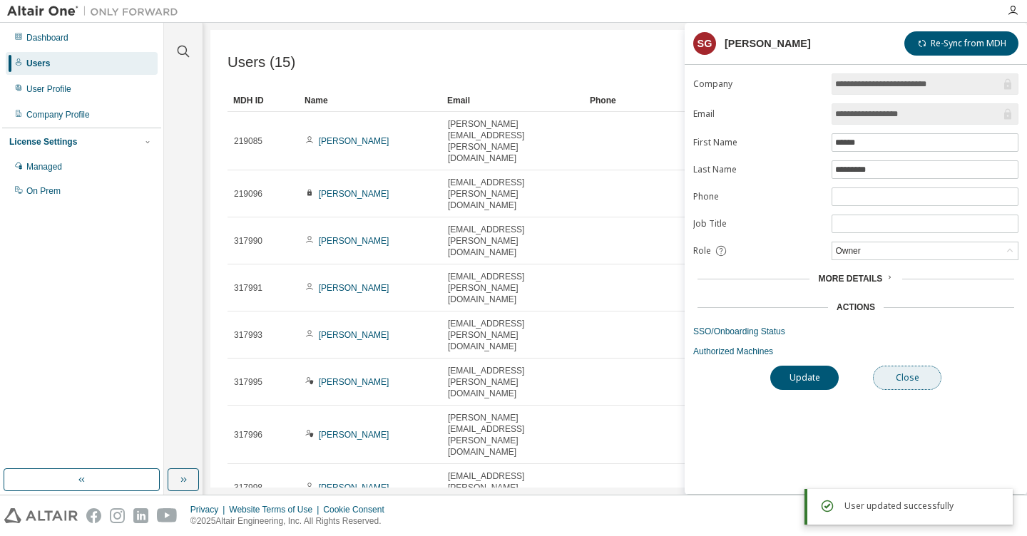
click at [918, 377] on button "Close" at bounding box center [907, 378] width 68 height 24
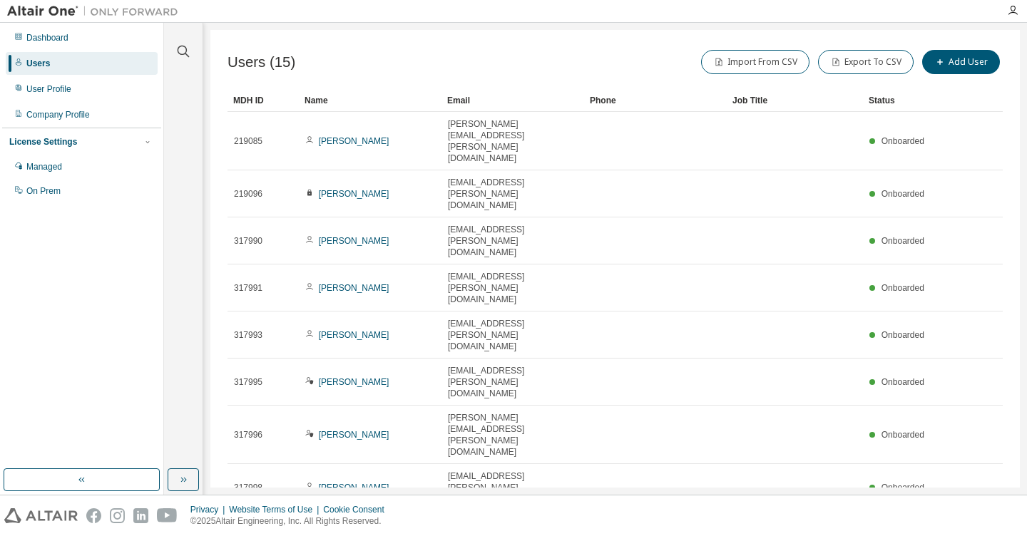
type input "*"
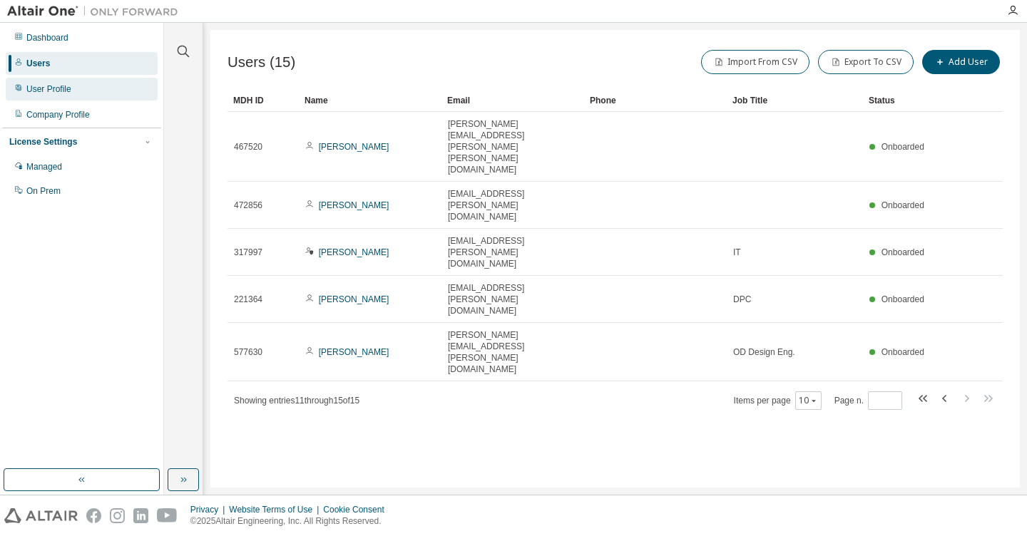
click at [68, 86] on div "User Profile" at bounding box center [48, 88] width 45 height 11
